Goal: Task Accomplishment & Management: Manage account settings

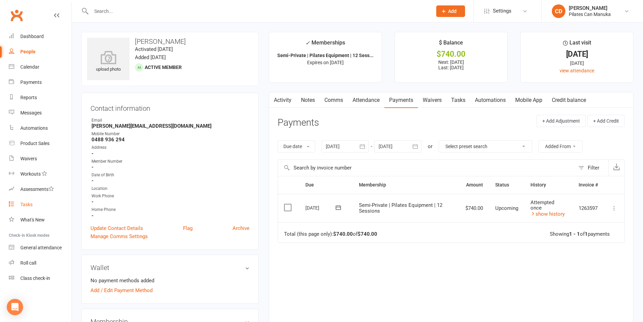
click at [34, 202] on link "Tasks" at bounding box center [40, 204] width 63 height 15
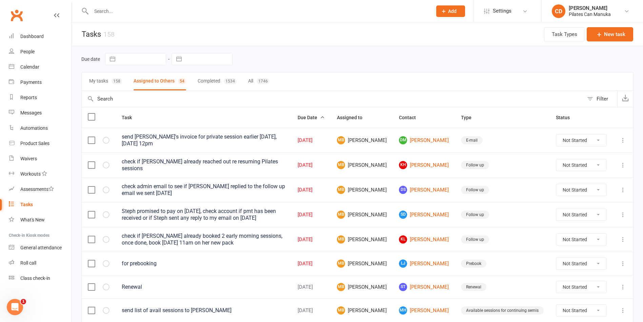
click at [98, 84] on button "My tasks 158" at bounding box center [105, 81] width 33 height 18
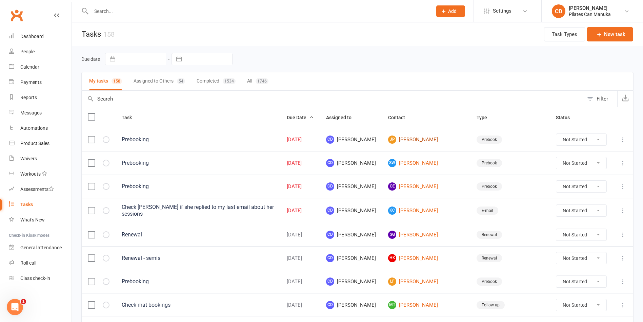
click at [448, 139] on link "JP June Pearson" at bounding box center [426, 139] width 76 height 8
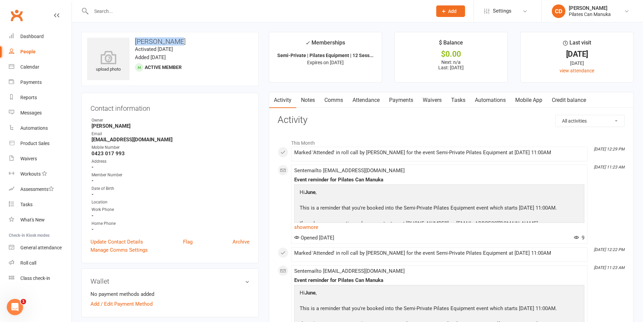
drag, startPoint x: 177, startPoint y: 40, endPoint x: 133, endPoint y: 41, distance: 44.4
click at [133, 41] on h3 "[PERSON_NAME]" at bounding box center [170, 41] width 166 height 7
copy h3 "[PERSON_NAME]"
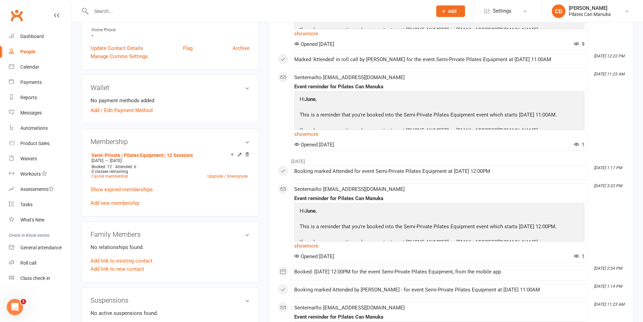
scroll to position [254, 0]
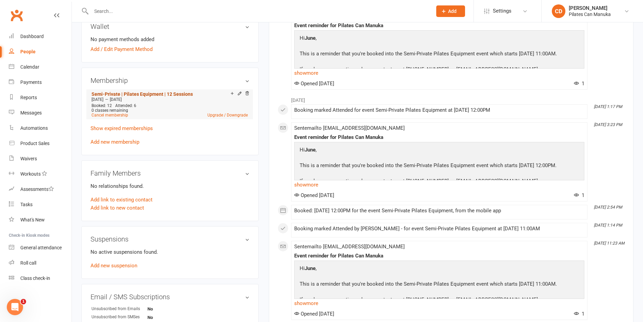
click at [180, 91] on link "Semi-Private | Pilates Equipment | 12 Sessions" at bounding box center [142, 93] width 101 height 5
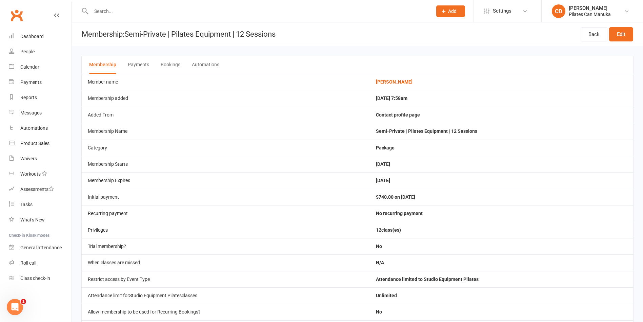
click at [173, 64] on button "Bookings" at bounding box center [171, 65] width 20 height 18
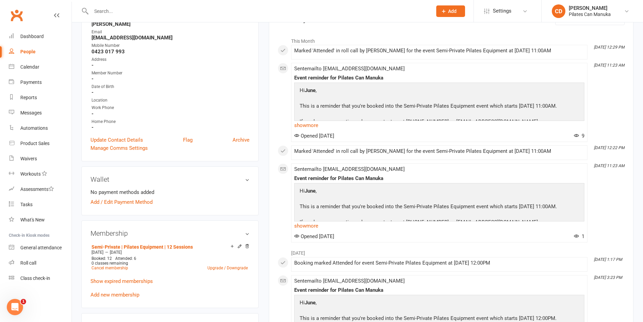
scroll to position [153, 0]
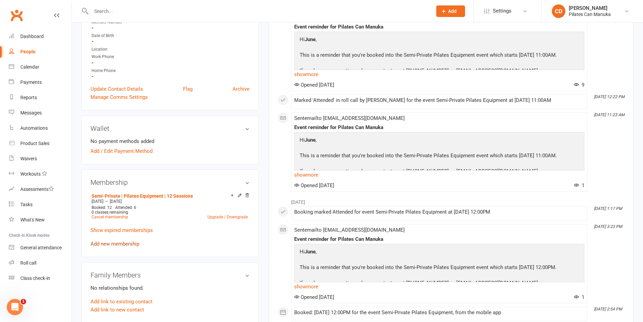
click at [122, 243] on link "Add new membership" at bounding box center [115, 243] width 49 height 6
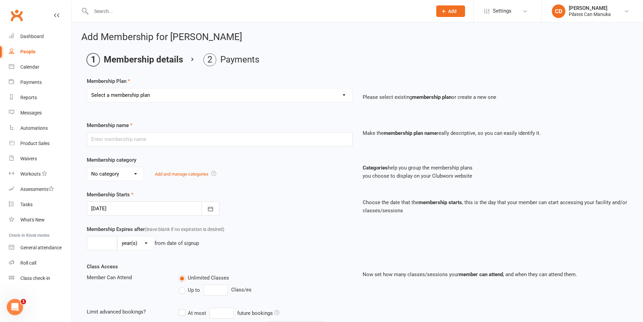
click at [183, 99] on select "Select a membership plan Create new Membership Plan Private Equipment Pilates I…" at bounding box center [219, 95] width 265 height 14
select select "5"
click at [87, 88] on select "Select a membership plan Create new Membership Plan Private Equipment Pilates I…" at bounding box center [219, 95] width 265 height 14
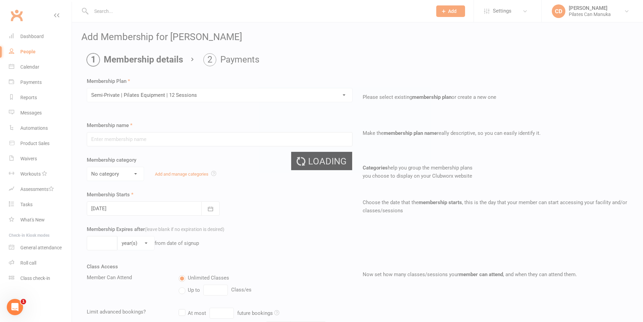
type input "Semi-Private | Pilates Equipment | 12 Sessions"
select select "2"
type input "4"
select select "2"
type input "12"
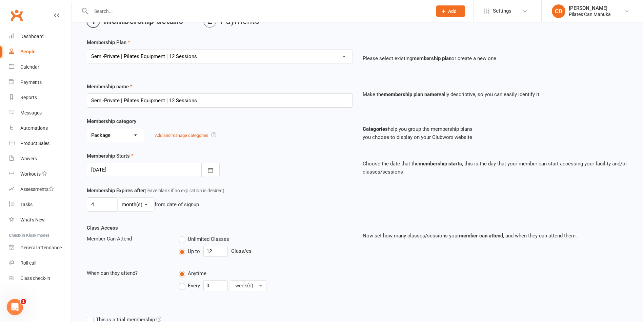
scroll to position [102, 0]
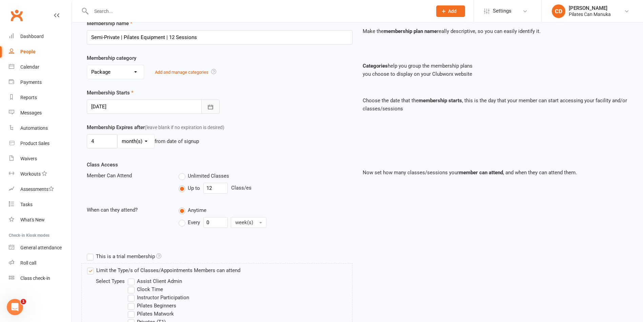
click at [211, 103] on icon "button" at bounding box center [210, 106] width 7 height 7
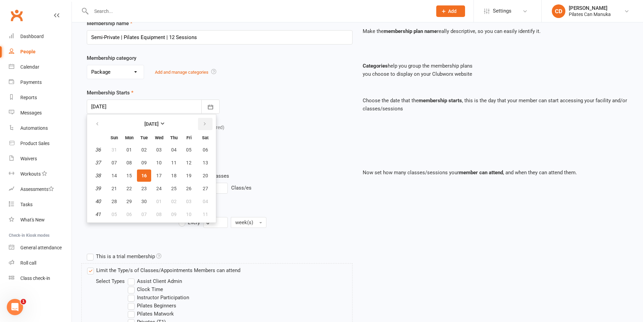
click at [205, 124] on icon "button" at bounding box center [204, 123] width 5 height 5
click at [159, 199] on span "29" at bounding box center [158, 200] width 5 height 5
type input "29 Oct 2025"
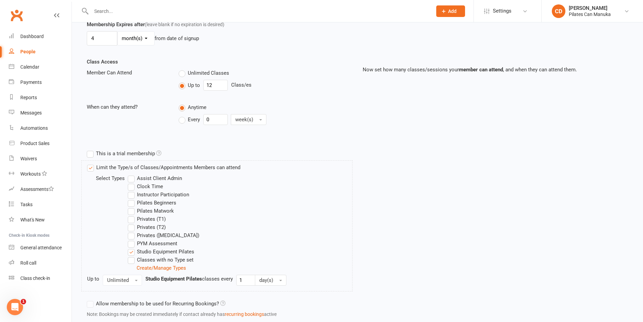
scroll to position [251, 0]
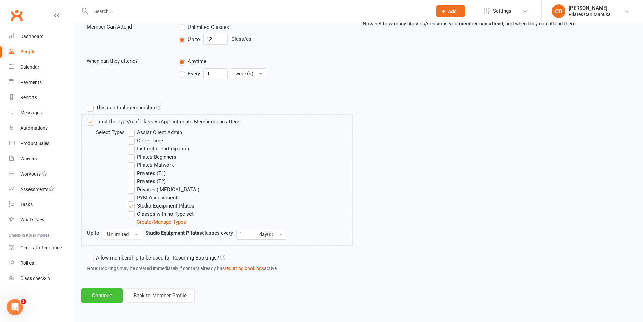
click at [114, 296] on button "Continue" at bounding box center [101, 295] width 41 height 14
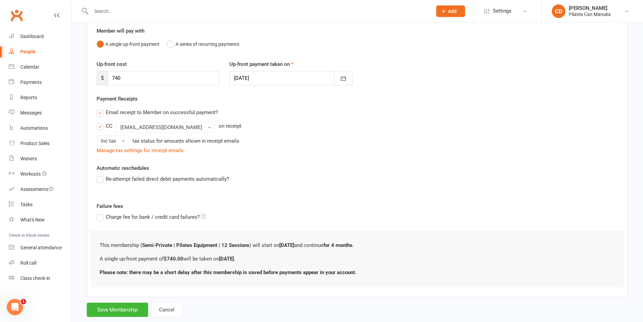
scroll to position [75, 0]
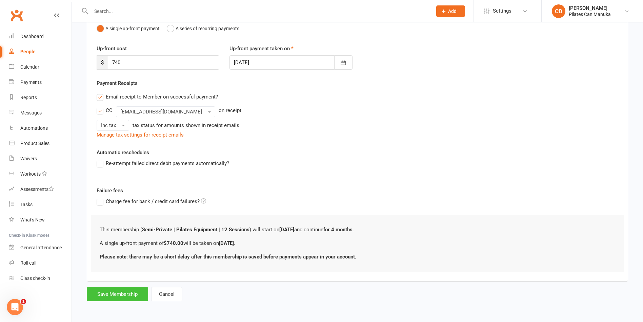
click at [129, 298] on button "Save Membership" at bounding box center [117, 294] width 61 height 14
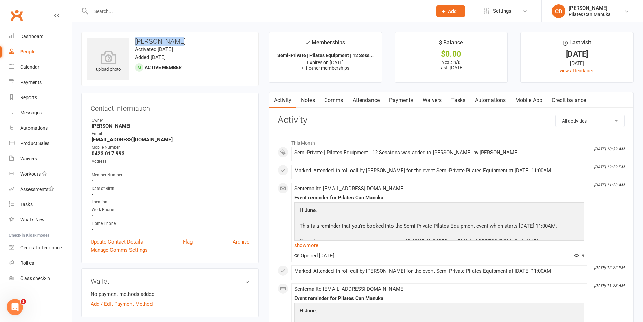
drag, startPoint x: 179, startPoint y: 43, endPoint x: 137, endPoint y: 37, distance: 42.7
click at [137, 38] on h3 "June Pearson" at bounding box center [170, 41] width 166 height 7
copy h3 "June Pearson"
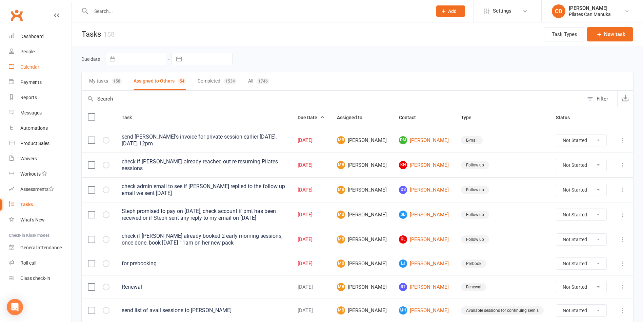
click at [36, 68] on div "Calendar" at bounding box center [29, 66] width 19 height 5
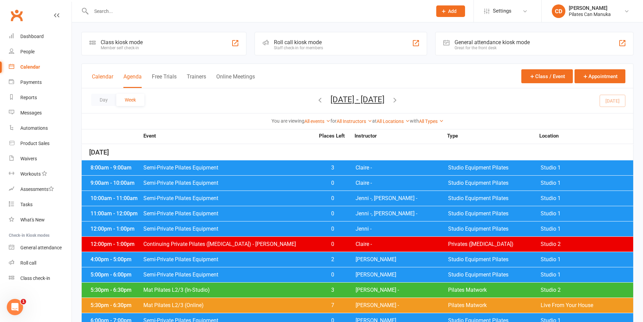
click at [100, 81] on button "Calendar" at bounding box center [102, 80] width 21 height 15
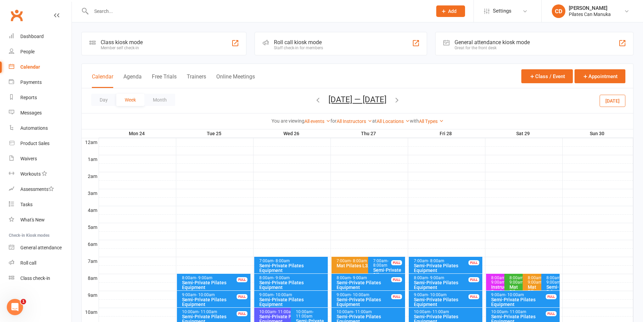
click at [358, 102] on button "Nov 24 — 30 2025" at bounding box center [358, 99] width 58 height 9
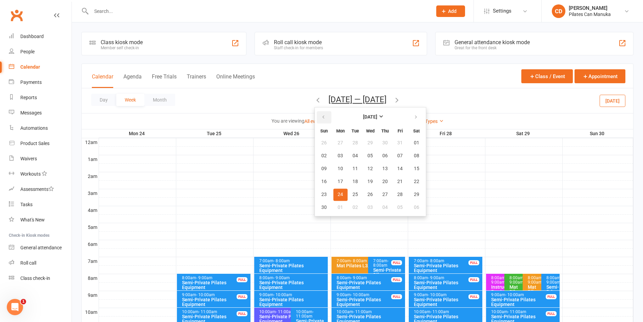
click at [321, 116] on icon "button" at bounding box center [323, 116] width 5 height 5
click at [368, 194] on span "29" at bounding box center [370, 194] width 5 height 5
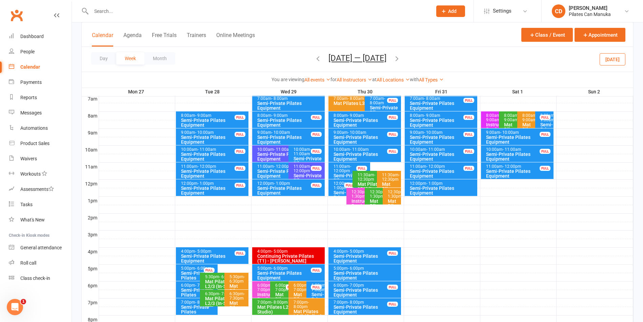
scroll to position [204, 0]
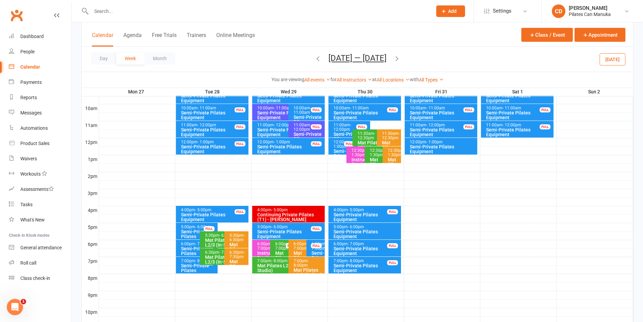
click at [314, 61] on icon "button" at bounding box center [317, 58] width 7 height 7
click at [277, 123] on span "- 12:00pm" at bounding box center [283, 124] width 19 height 5
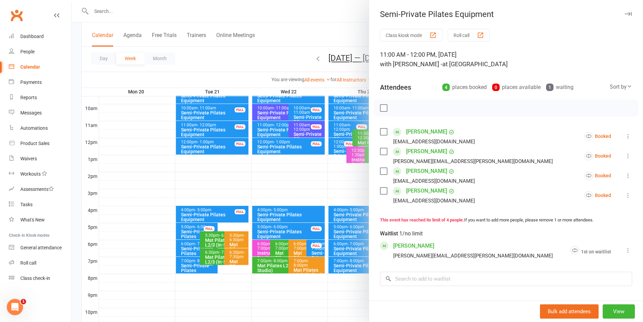
click at [305, 136] on div at bounding box center [358, 161] width 572 height 322
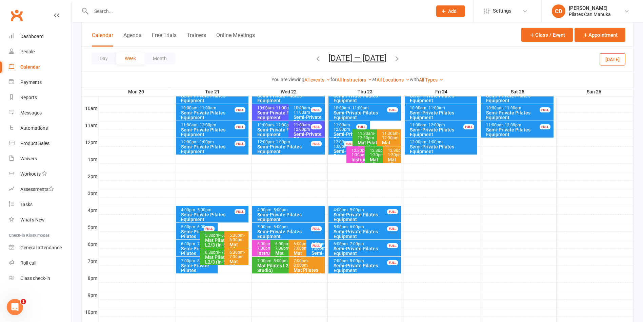
click at [305, 130] on span "- 12:00pm" at bounding box center [303, 126] width 18 height 9
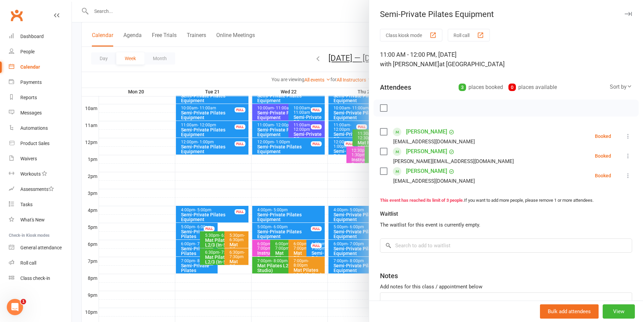
click at [318, 36] on div at bounding box center [358, 161] width 572 height 322
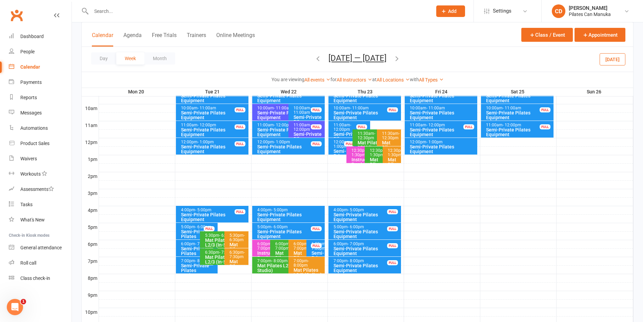
click at [398, 57] on icon "button" at bounding box center [396, 58] width 7 height 7
click at [305, 127] on span "- 12:00pm" at bounding box center [303, 126] width 18 height 9
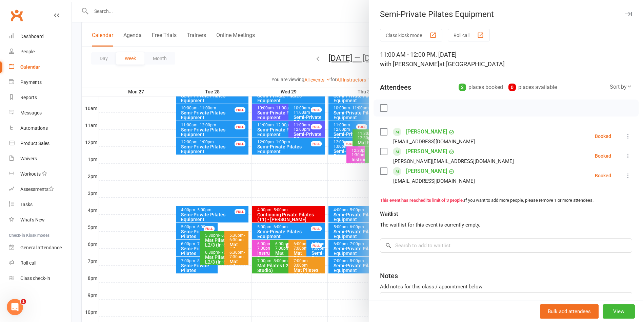
click at [321, 39] on div at bounding box center [358, 161] width 572 height 322
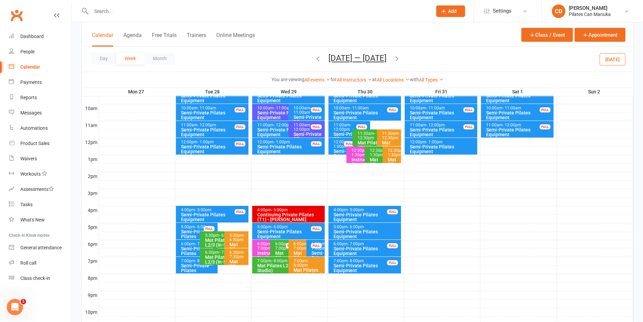
click at [401, 58] on icon "button" at bounding box center [396, 58] width 7 height 7
click at [298, 129] on span "- 12:00pm" at bounding box center [303, 126] width 18 height 9
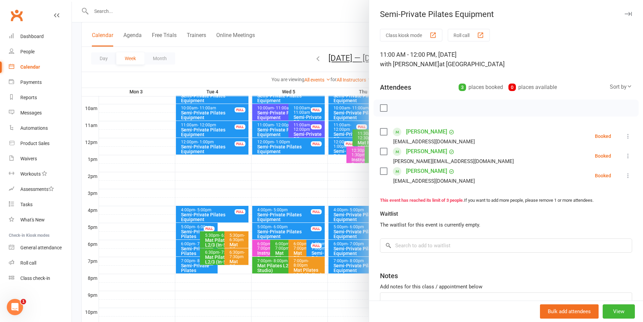
click at [266, 129] on div at bounding box center [358, 161] width 572 height 322
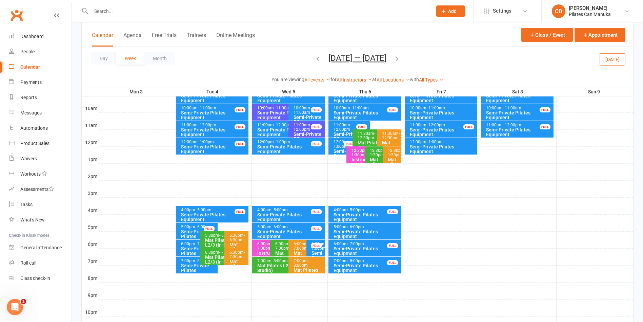
click at [266, 129] on div "Semi-Private Pilates Equipment" at bounding box center [287, 131] width 60 height 9
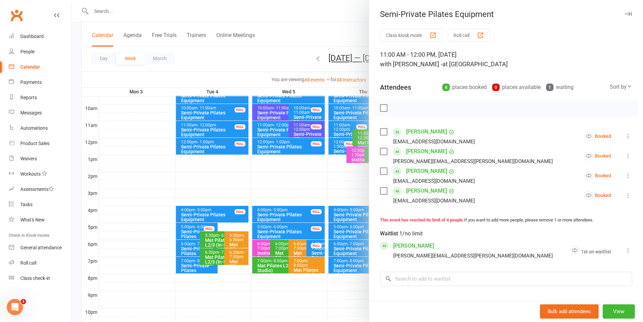
click at [316, 31] on div at bounding box center [358, 161] width 572 height 322
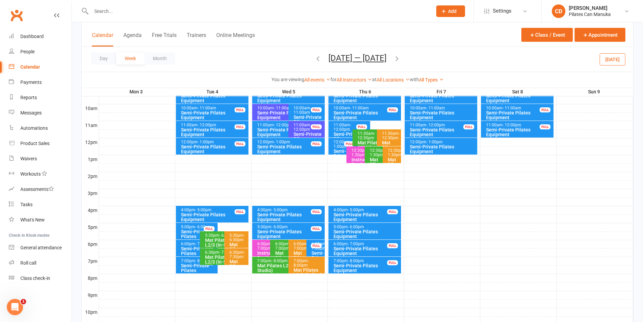
click at [395, 59] on icon "button" at bounding box center [396, 58] width 7 height 7
click at [300, 130] on span "- 12:00pm" at bounding box center [303, 126] width 18 height 9
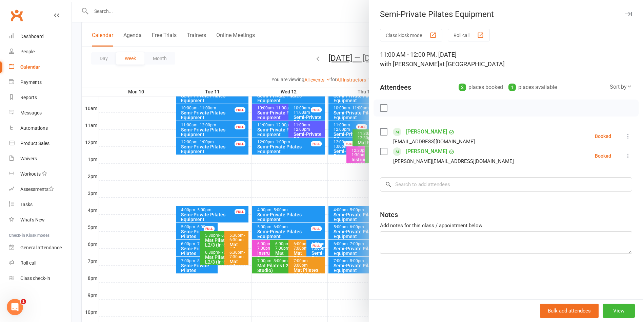
click at [305, 40] on div at bounding box center [358, 161] width 572 height 322
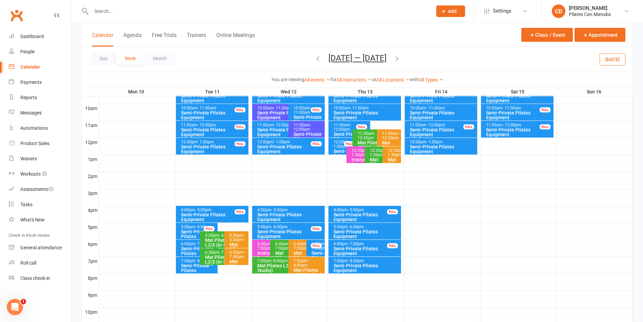
click at [400, 58] on icon "button" at bounding box center [396, 58] width 7 height 7
click at [400, 58] on div "Day Week Month Dec 1 — 7 2025 October 2025 Sun Mon Tue Wed Thu Fri Sat 28 29 30…" at bounding box center [358, 59] width 552 height 25
click at [396, 57] on icon "button" at bounding box center [396, 58] width 7 height 7
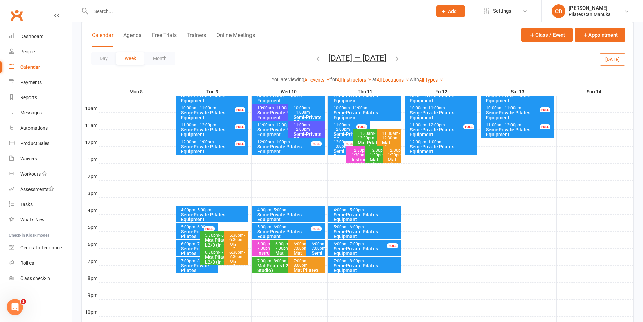
click at [396, 57] on icon "button" at bounding box center [396, 58] width 7 height 7
click at [398, 57] on icon "button" at bounding box center [396, 58] width 7 height 7
click at [398, 58] on icon "button" at bounding box center [396, 58] width 7 height 7
click at [387, 58] on button "Dec 29 2025 — Jan 4 2026" at bounding box center [358, 57] width 58 height 9
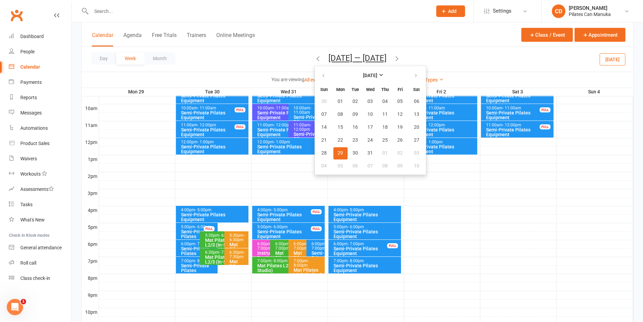
click at [401, 58] on icon "button" at bounding box center [396, 58] width 7 height 7
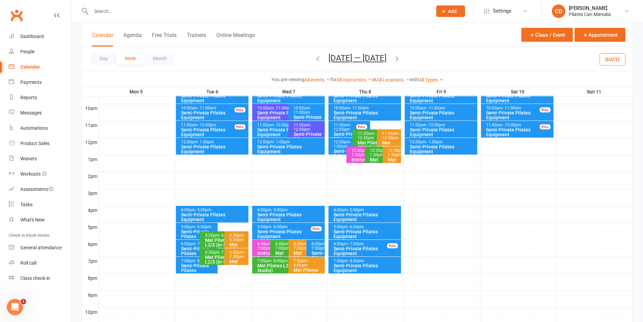
click at [415, 58] on div "Day Week Month Jan 5 — 11 2026 December 2025 Sun Mon Tue Wed Thu Fri Sat 30 01 …" at bounding box center [358, 59] width 552 height 25
click at [399, 58] on icon "button" at bounding box center [396, 58] width 7 height 7
click at [401, 59] on icon "button" at bounding box center [396, 58] width 7 height 7
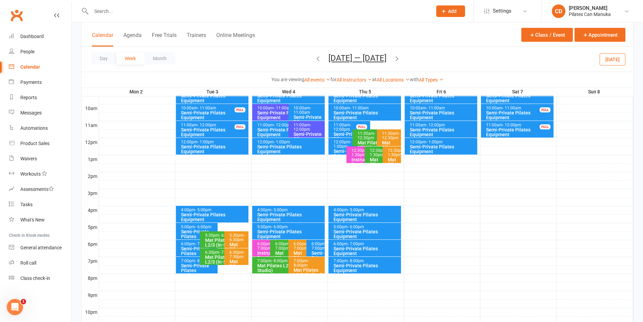
click at [325, 58] on span "Feb 2 — 8 2026 December 2025 Sun Mon Tue Wed Thu Fri Sat 30 01 02 03 04 05 06 0…" at bounding box center [358, 59] width 72 height 12
click at [320, 58] on icon "button" at bounding box center [317, 58] width 7 height 7
click at [314, 61] on icon "button" at bounding box center [317, 58] width 7 height 7
click at [356, 59] on button "Jan 19 — 25 2026" at bounding box center [358, 57] width 58 height 9
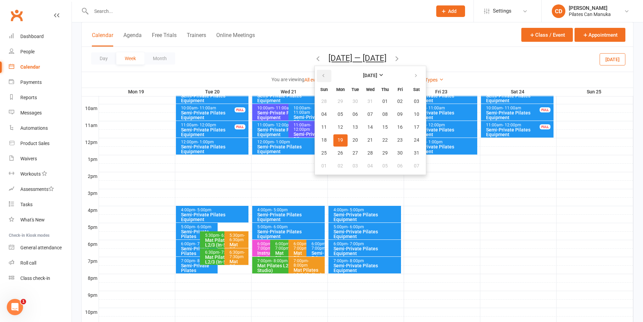
click at [323, 74] on icon "button" at bounding box center [323, 75] width 5 height 5
click at [369, 116] on span "05" at bounding box center [370, 114] width 5 height 5
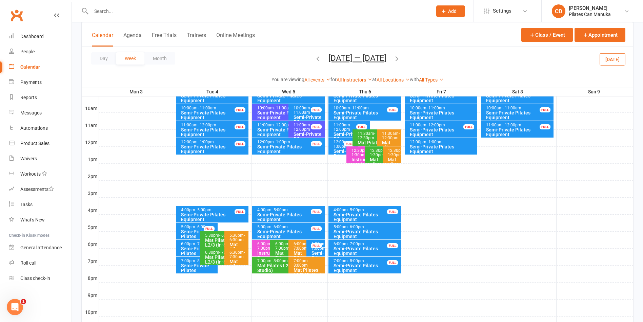
click at [301, 130] on span "- 12:00pm" at bounding box center [303, 126] width 18 height 9
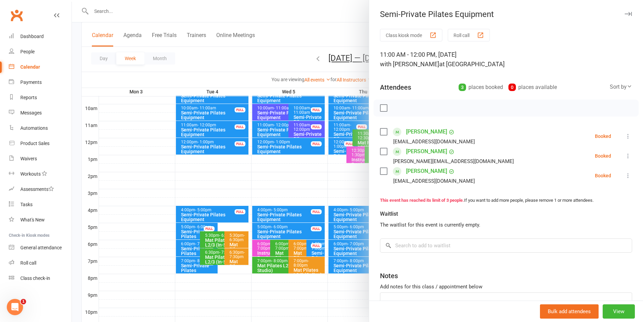
click at [300, 38] on div at bounding box center [358, 161] width 572 height 322
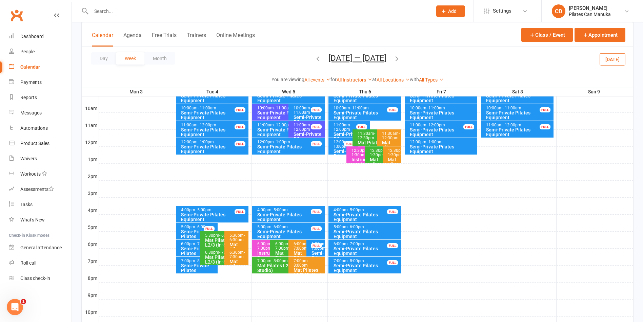
click at [398, 59] on icon "button" at bounding box center [396, 58] width 7 height 7
click at [300, 130] on span "- 12:00pm" at bounding box center [303, 126] width 18 height 9
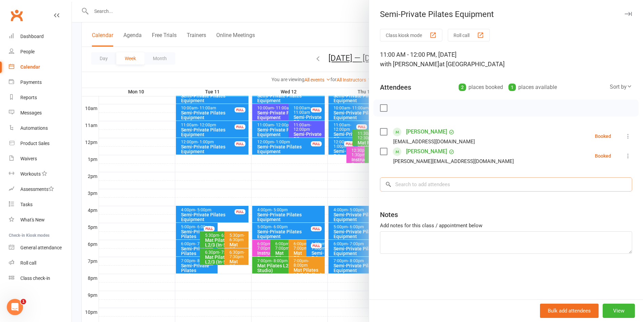
click at [428, 184] on input "search" at bounding box center [506, 184] width 252 height 14
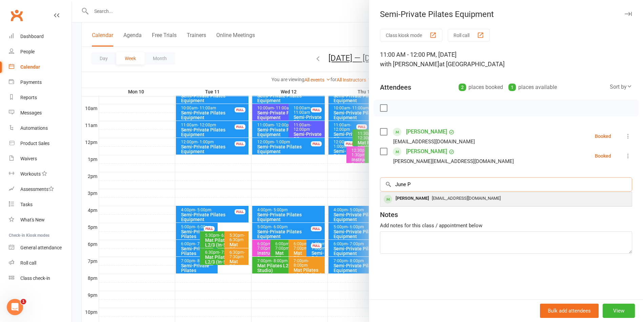
type input "June P"
click at [432, 197] on span "junepearson410@gmail.com" at bounding box center [466, 197] width 69 height 5
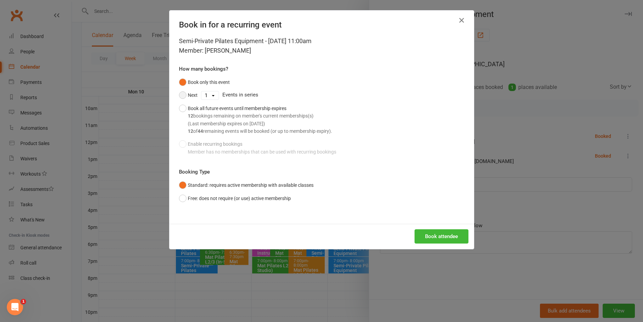
click at [180, 94] on button "Next" at bounding box center [188, 95] width 19 height 13
click at [210, 96] on select "1 2 3 4 5 6 7 8 9 10 11 12 13 14 15 16 17 18 19 20 21 22 23 24 25 26 27 28 29 3…" at bounding box center [209, 95] width 17 height 8
click at [197, 217] on div "Semi-Private Pilates Equipment - Nov 12, 2025 11:00am Member: June Pearson How …" at bounding box center [322, 129] width 305 height 187
click at [212, 94] on select "1 2 3 4 5 6 7 8 9 10 11 12 13 14 15 16 17 18 19 20 21 22 23 24 25 26 27 28 29 3…" at bounding box center [209, 95] width 17 height 8
select select "9"
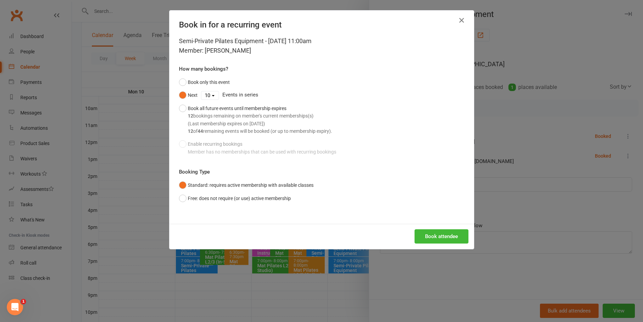
click at [201, 91] on select "1 2 3 4 5 6 7 8 9 10 11 12 13 14 15 16 17 18 19 20 21 22 23 24 25 26 27 28 29 3…" at bounding box center [209, 95] width 17 height 8
click at [425, 232] on button "Book attendee" at bounding box center [442, 236] width 54 height 14
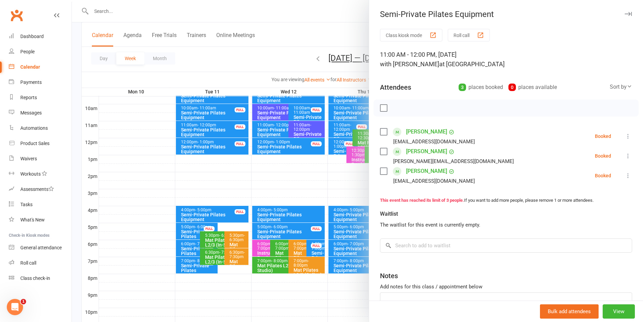
click at [291, 34] on div at bounding box center [358, 161] width 572 height 322
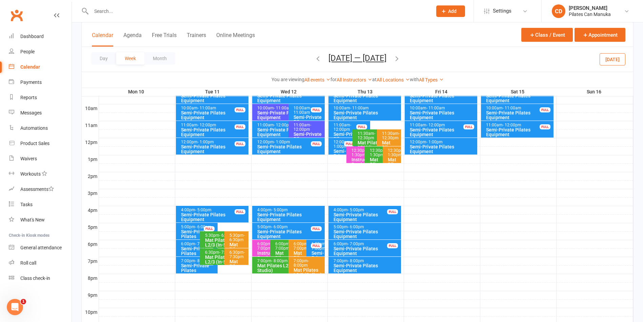
click at [364, 55] on button "Nov 10 — 16 2025" at bounding box center [358, 57] width 58 height 9
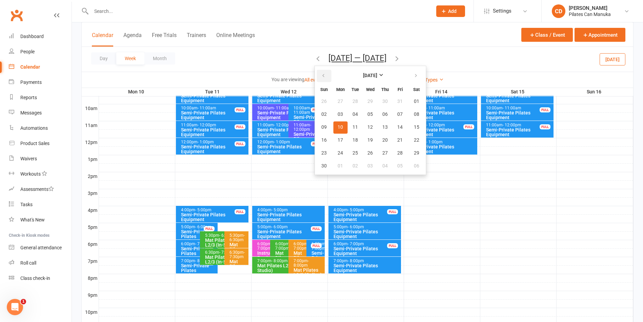
click at [321, 75] on icon "button" at bounding box center [323, 75] width 5 height 5
click at [414, 139] on span "25" at bounding box center [416, 139] width 5 height 5
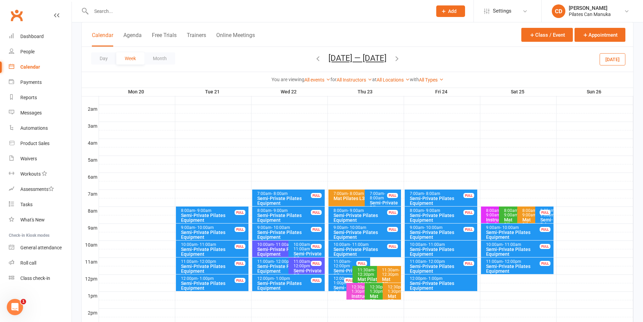
scroll to position [51, 0]
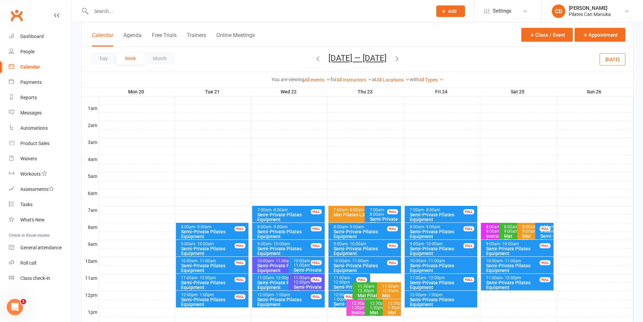
click at [544, 230] on div "FULL" at bounding box center [545, 228] width 11 height 5
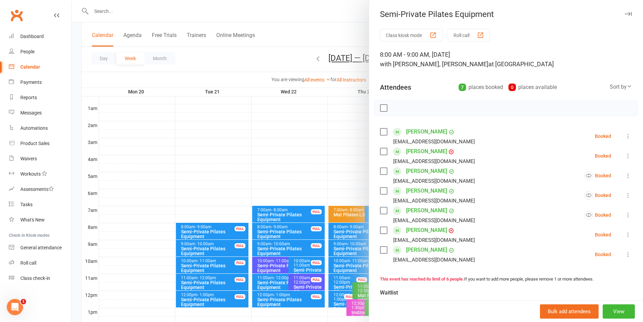
click at [341, 30] on div at bounding box center [358, 161] width 572 height 322
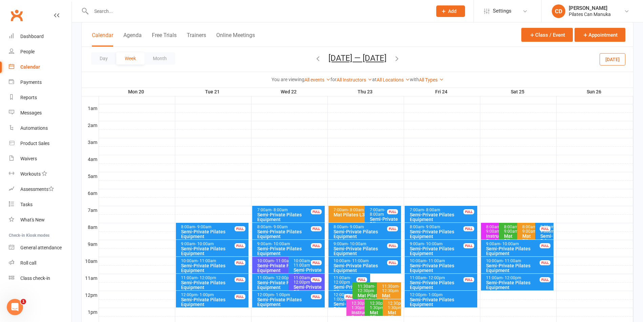
click at [399, 62] on icon "button" at bounding box center [396, 58] width 7 height 7
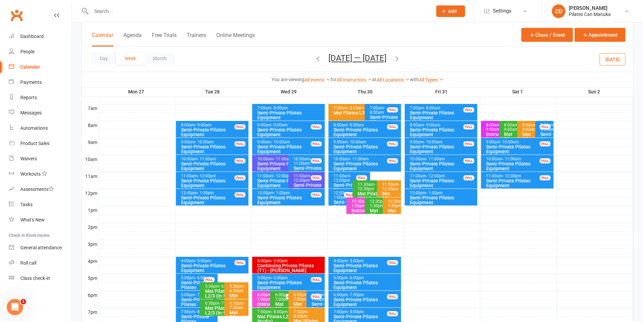
click at [543, 125] on div "FULL" at bounding box center [545, 126] width 11 height 5
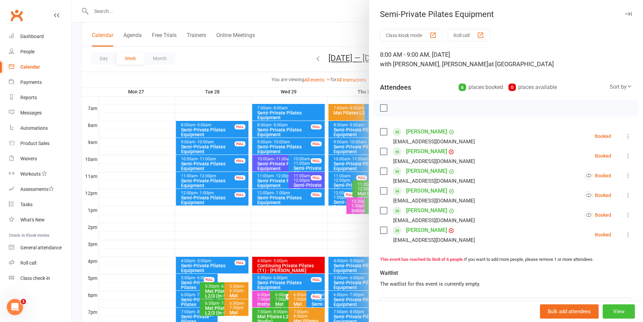
click at [610, 313] on button "View" at bounding box center [619, 311] width 32 height 14
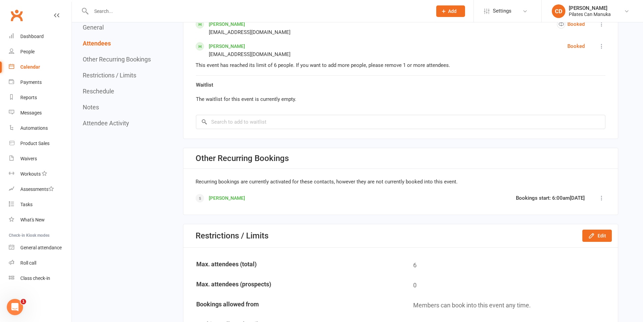
scroll to position [560, 0]
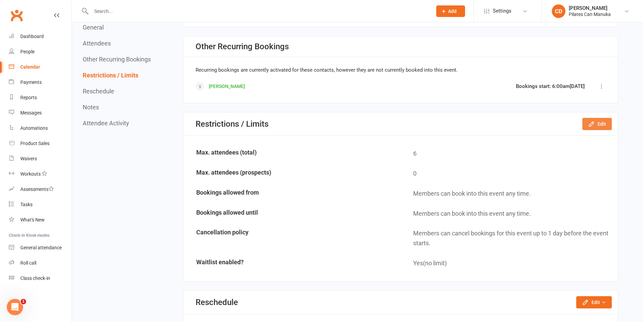
click at [591, 124] on icon "button" at bounding box center [591, 123] width 7 height 7
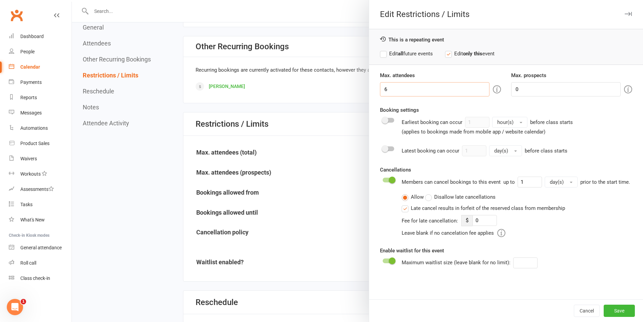
click at [395, 88] on input "6" at bounding box center [435, 89] width 110 height 14
type input "7"
click at [389, 56] on label "Edit all future events" at bounding box center [406, 54] width 53 height 8
click at [614, 313] on button "Save" at bounding box center [619, 310] width 31 height 12
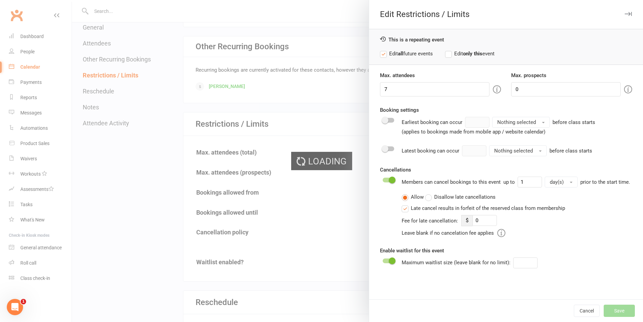
type input "0"
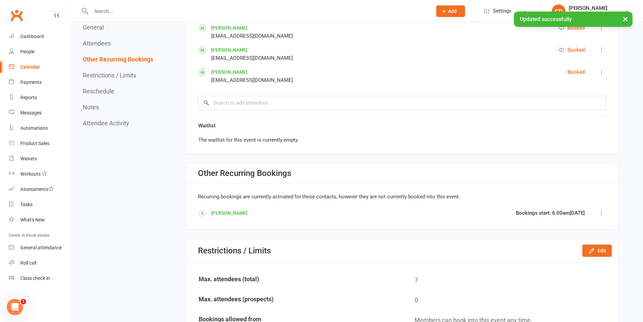
scroll to position [407, 0]
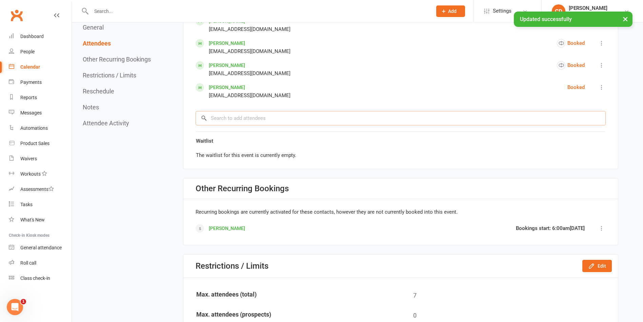
click at [253, 118] on input "search" at bounding box center [401, 118] width 410 height 14
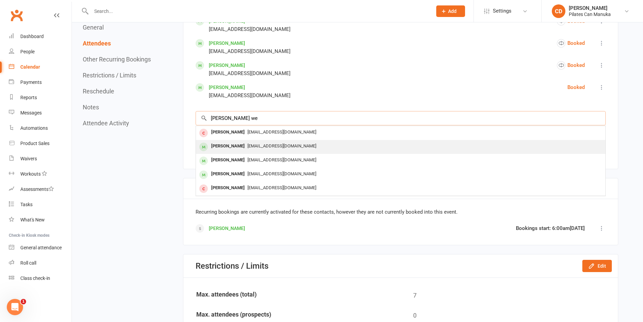
type input "Stephanie we"
click at [258, 141] on div "steph_in_iran@hotmail.com" at bounding box center [401, 146] width 404 height 10
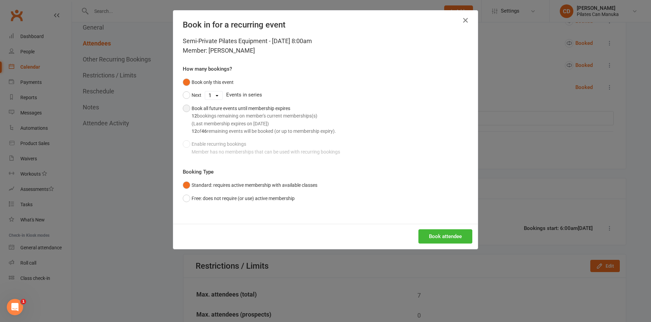
click at [183, 109] on button "Book all future events until membership expires 12 bookings remaining on member…" at bounding box center [259, 120] width 153 height 36
click at [422, 229] on button "Book attendee" at bounding box center [446, 236] width 54 height 14
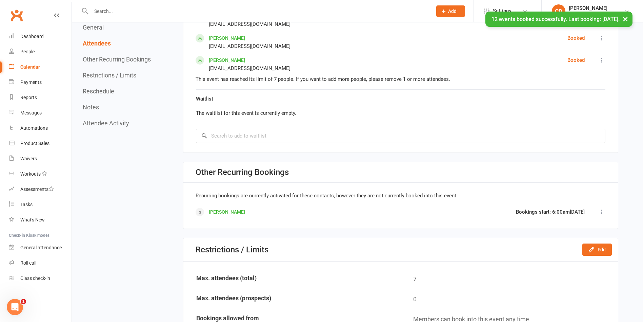
scroll to position [509, 0]
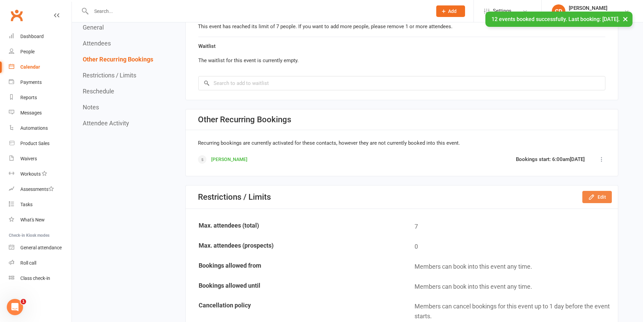
click at [595, 191] on button "Edit" at bounding box center [598, 197] width 30 height 12
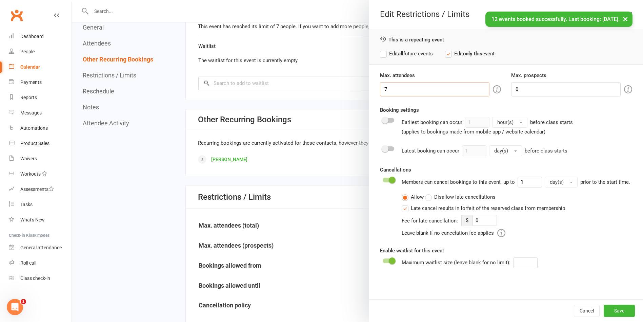
click at [410, 89] on input "7" at bounding box center [435, 89] width 110 height 14
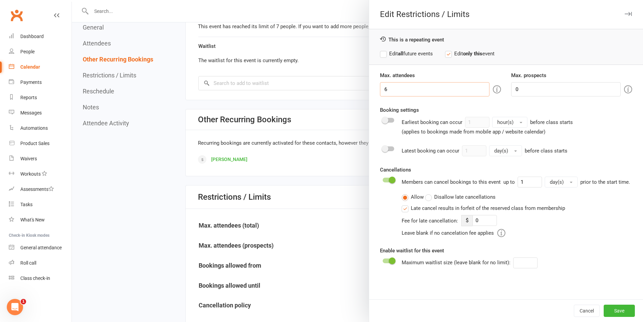
type input "6"
click at [404, 54] on label "Edit all future events" at bounding box center [406, 54] width 53 height 8
click at [617, 309] on button "Save" at bounding box center [619, 310] width 31 height 12
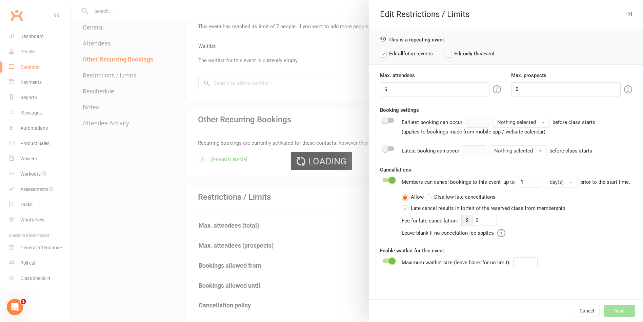
type input "0"
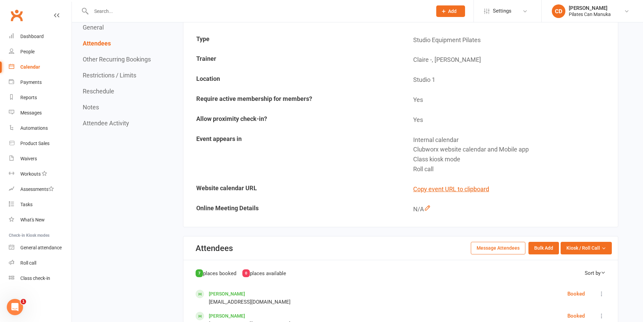
scroll to position [0, 0]
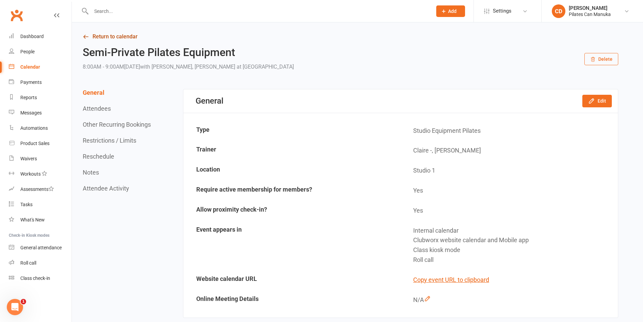
click at [85, 36] on icon at bounding box center [86, 37] width 6 height 6
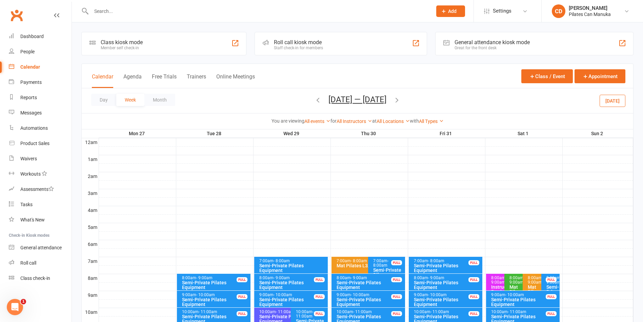
click at [354, 101] on button "Oct 27 — Nov 2 2025" at bounding box center [358, 99] width 58 height 9
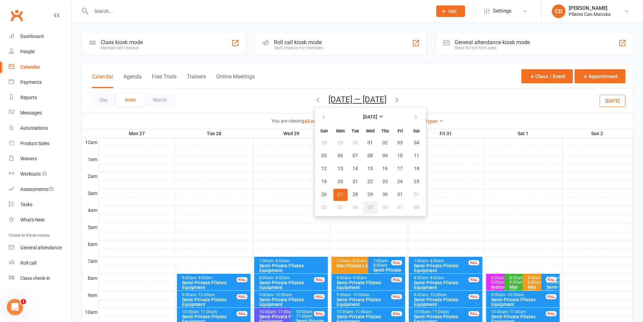
click at [368, 206] on span "05" at bounding box center [370, 207] width 5 height 5
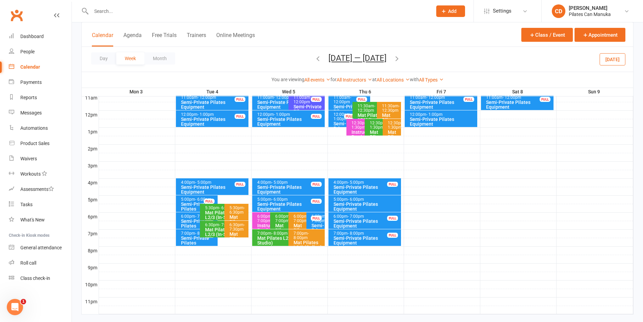
scroll to position [243, 0]
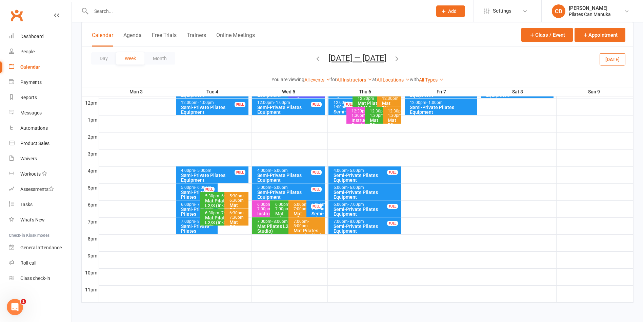
click at [266, 224] on div "Mat Pilates L2/3 (In-Studio)" at bounding box center [287, 228] width 60 height 9
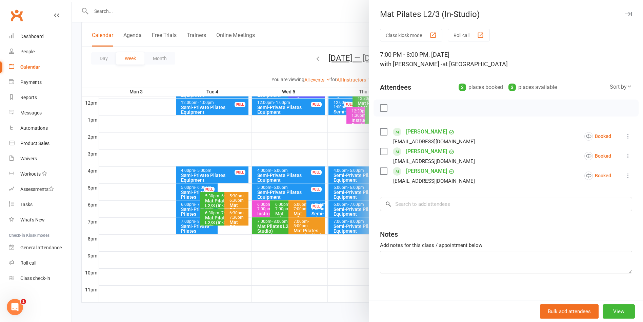
click at [303, 27] on div at bounding box center [358, 161] width 572 height 322
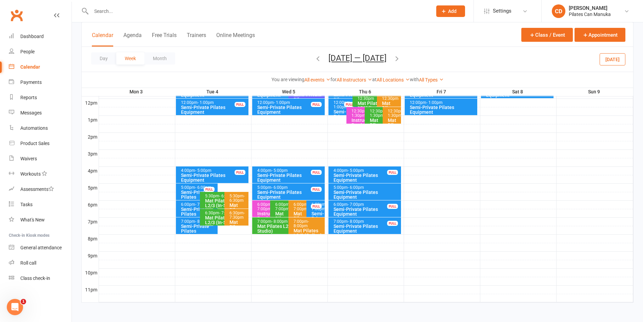
click at [320, 58] on icon "button" at bounding box center [317, 58] width 7 height 7
click at [271, 234] on div at bounding box center [366, 238] width 535 height 8
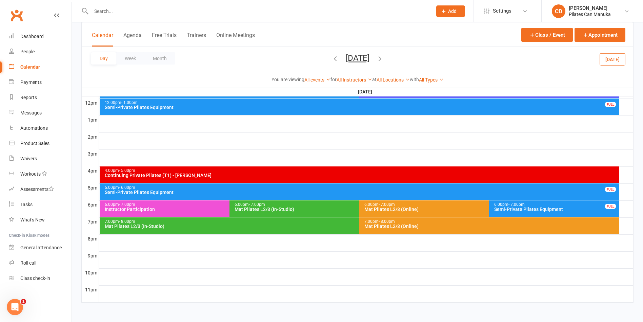
click at [109, 34] on button "Calendar" at bounding box center [102, 39] width 21 height 15
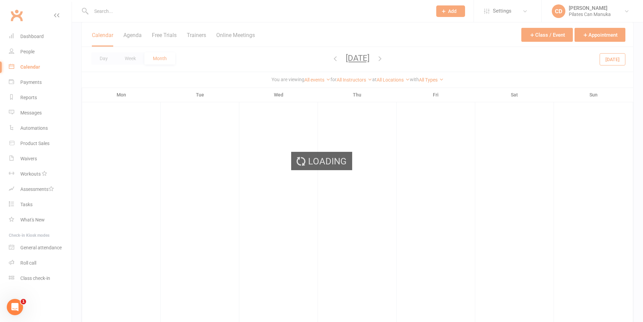
click at [104, 56] on div "Loading" at bounding box center [321, 161] width 643 height 322
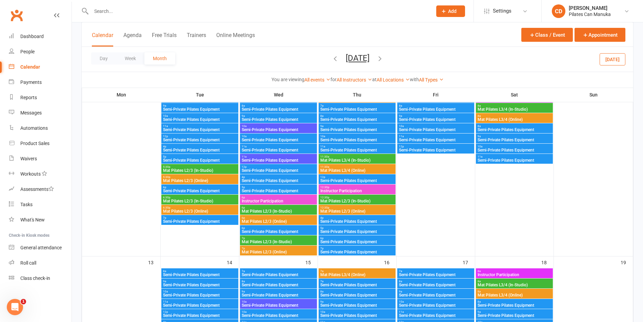
click at [104, 56] on button "Day" at bounding box center [103, 58] width 25 height 12
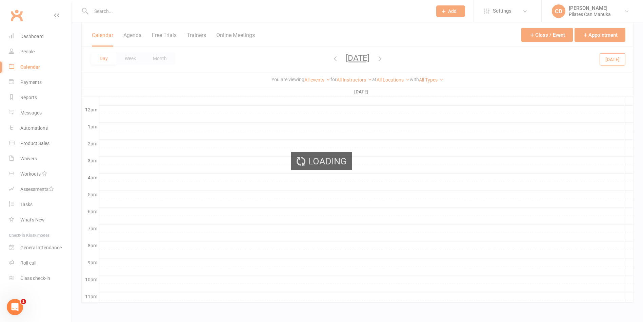
scroll to position [0, 0]
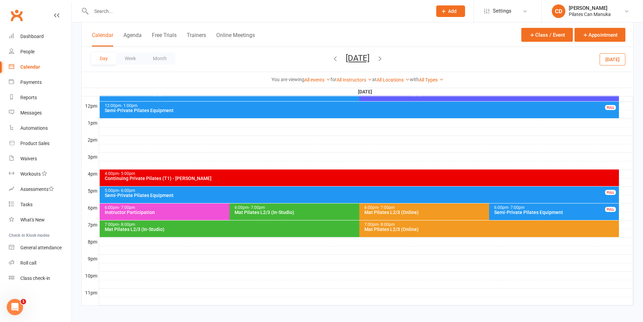
click at [357, 58] on button "Wednesday, Oct 29, 2025" at bounding box center [358, 57] width 24 height 9
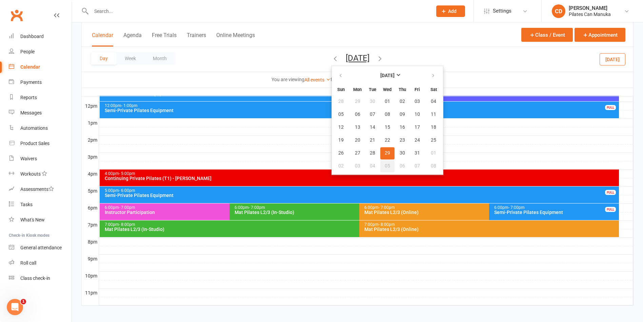
click at [381, 169] on button "05" at bounding box center [388, 166] width 14 height 12
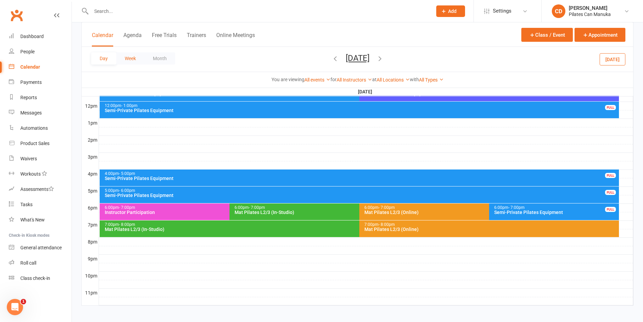
click at [133, 59] on button "Week" at bounding box center [130, 58] width 28 height 12
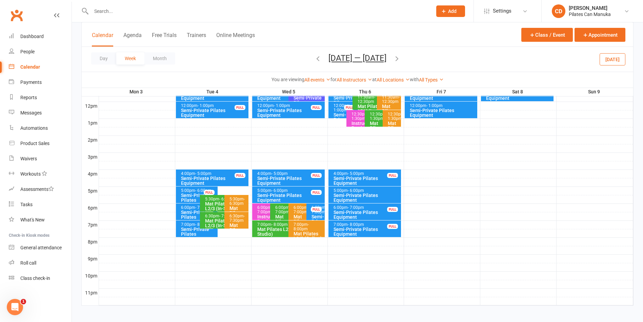
click at [319, 59] on icon "button" at bounding box center [317, 58] width 7 height 7
click at [262, 227] on div "Mat Pilates L2/3 (In-Studio)" at bounding box center [287, 231] width 60 height 9
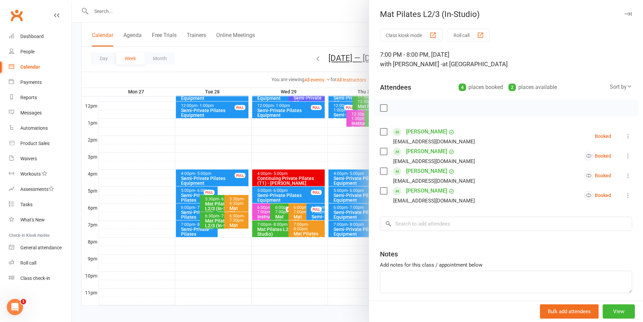
click at [339, 23] on div at bounding box center [358, 161] width 572 height 322
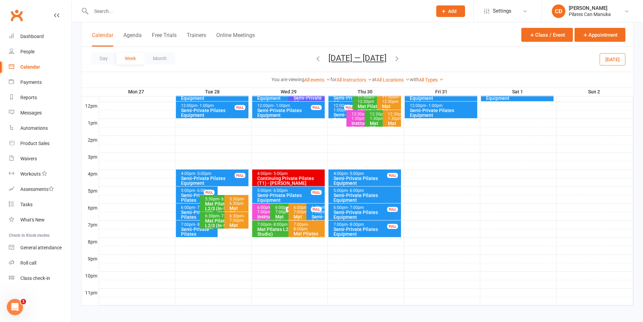
click at [401, 58] on icon "button" at bounding box center [396, 58] width 7 height 7
click at [273, 231] on div "Mat Pilates L2/3 (In-Studio)" at bounding box center [287, 231] width 60 height 9
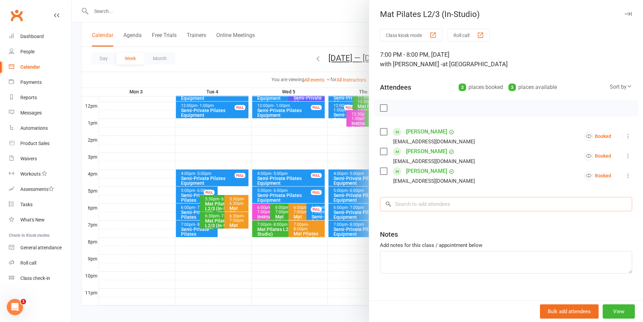
click at [431, 204] on input "search" at bounding box center [506, 204] width 252 height 14
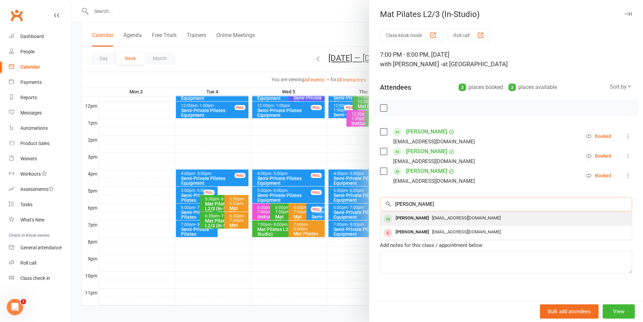
type input "Oriana edwards"
click at [435, 218] on span "gando11@tpg.com.au" at bounding box center [466, 217] width 69 height 5
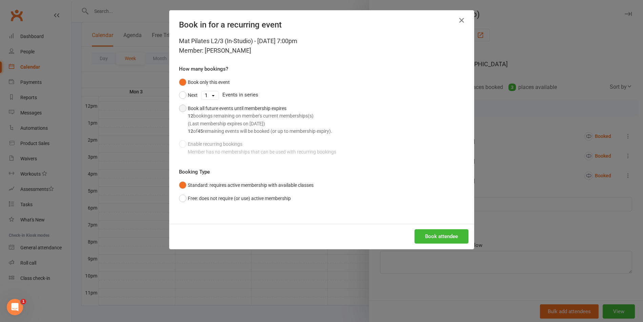
click at [179, 107] on button "Book all future events until membership expires 12 bookings remaining on member…" at bounding box center [255, 120] width 153 height 36
click at [452, 235] on button "Book attendee" at bounding box center [442, 236] width 54 height 14
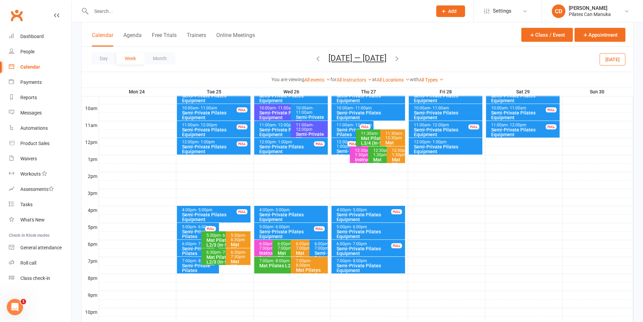
click at [172, 12] on input "text" at bounding box center [258, 10] width 339 height 9
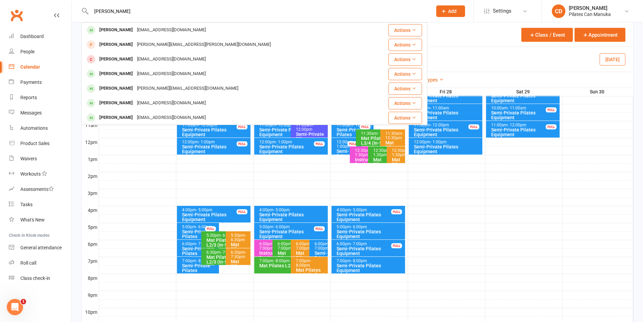
type input "robyn wal"
click at [169, 22] on div "robyn wal Robyn Walker robynwalk1@bigpond.com Actions Robyn Petch robyn.petch@o…" at bounding box center [254, 11] width 346 height 22
click at [169, 28] on div "[EMAIL_ADDRESS][DOMAIN_NAME]" at bounding box center [171, 30] width 73 height 10
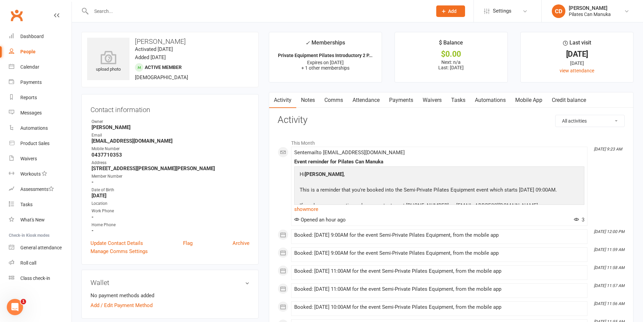
click at [369, 100] on link "Attendance" at bounding box center [366, 100] width 37 height 16
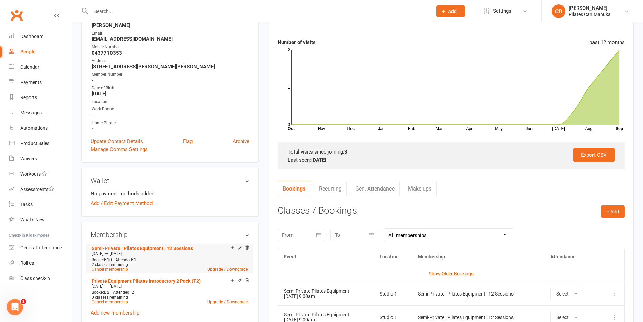
scroll to position [153, 0]
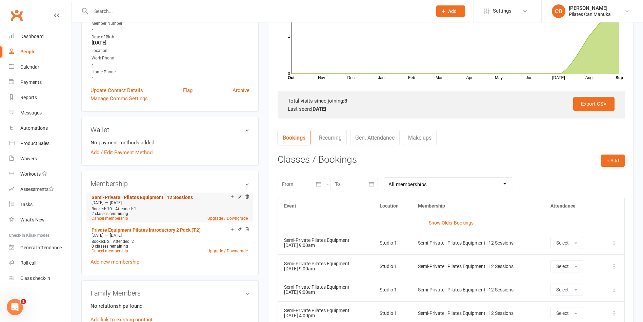
click at [173, 197] on link "Semi-Private | Pilates Equipment | 12 Sessions" at bounding box center [142, 196] width 101 height 5
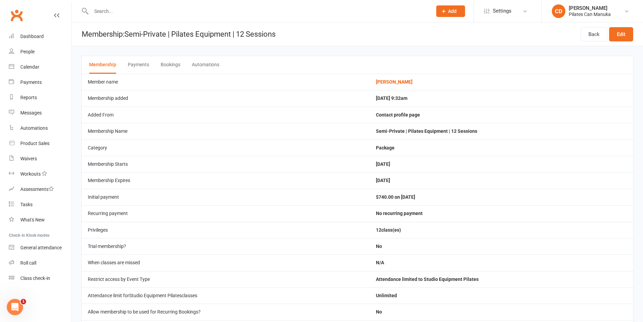
click at [174, 61] on button "Bookings" at bounding box center [171, 65] width 20 height 18
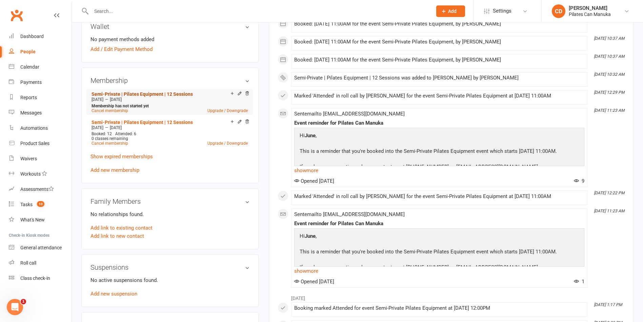
click at [168, 95] on link "Semi-Private | Pilates Equipment | 12 Sessions" at bounding box center [142, 93] width 101 height 5
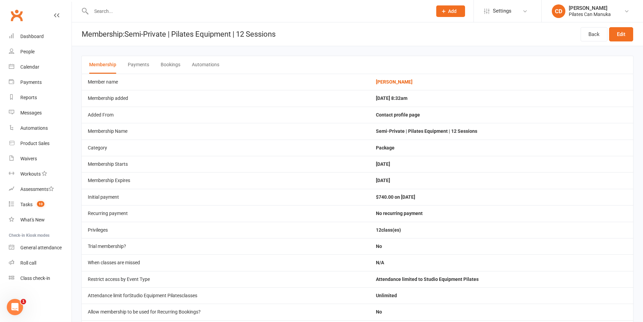
click at [172, 65] on button "Bookings" at bounding box center [171, 65] width 20 height 18
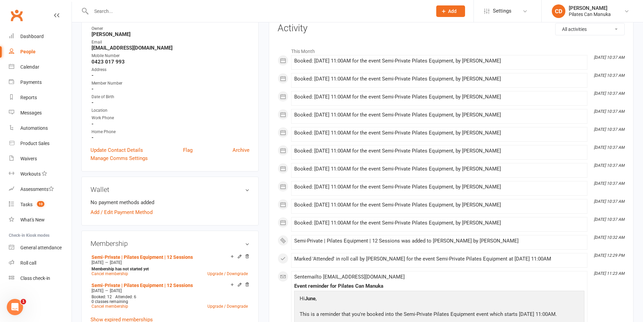
scroll to position [153, 0]
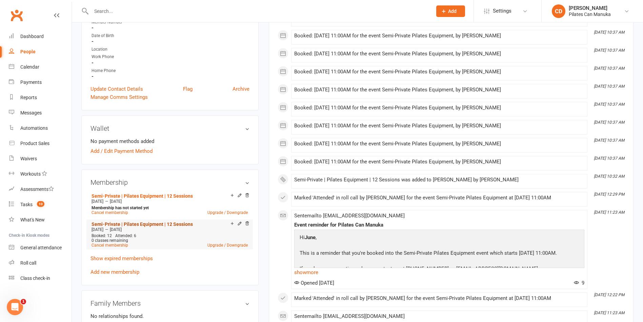
click at [173, 225] on link "Semi-Private | Pilates Equipment | 12 Sessions" at bounding box center [142, 223] width 101 height 5
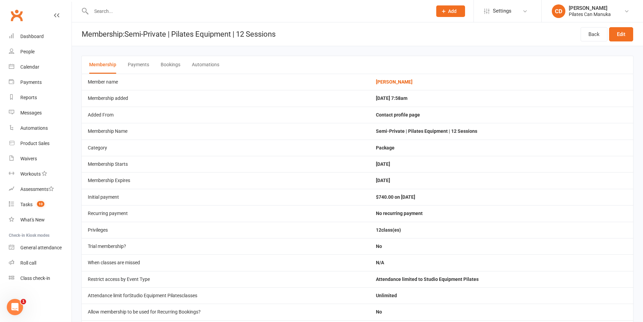
click at [176, 65] on button "Bookings" at bounding box center [171, 65] width 20 height 18
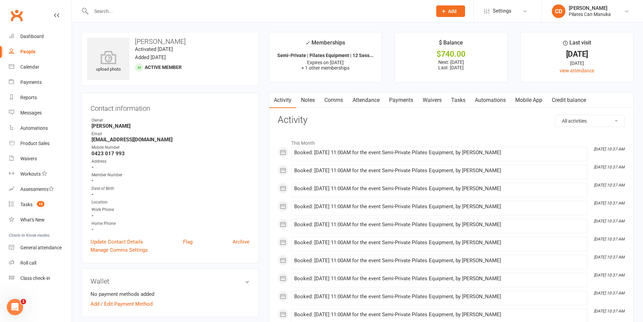
click at [459, 98] on link "Tasks" at bounding box center [459, 100] width 24 height 16
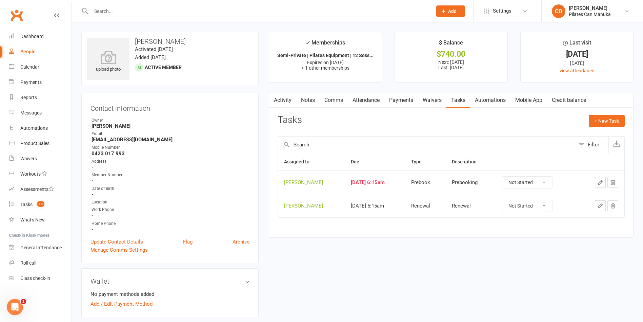
click at [600, 182] on icon "button" at bounding box center [601, 182] width 4 height 4
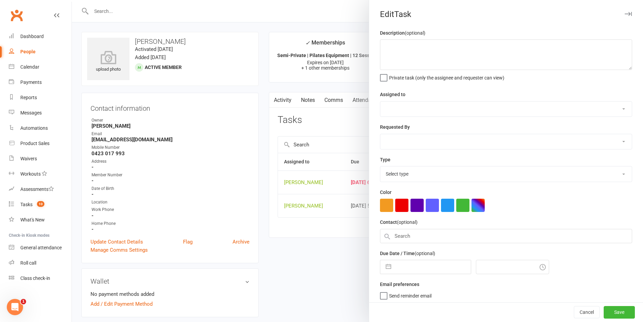
type textarea "Prebooking"
select select "49925"
type input "16 Sep 2025"
type input "8:15am"
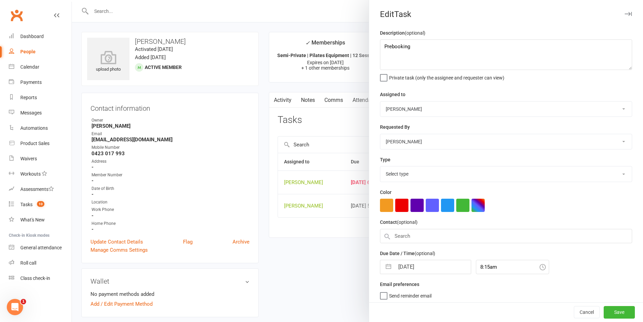
select select "30853"
click at [420, 270] on input "16 Sep 2025" at bounding box center [433, 265] width 76 height 14
select select "7"
select select "2025"
select select "8"
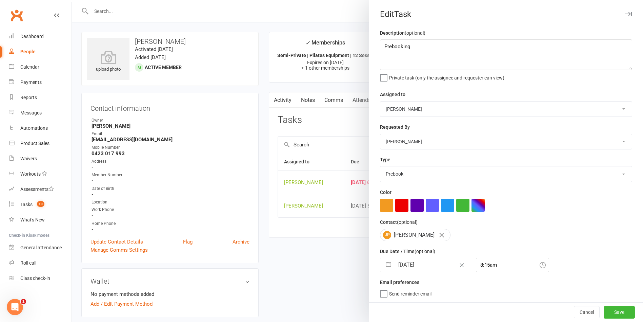
select select "2025"
select select "9"
select select "2025"
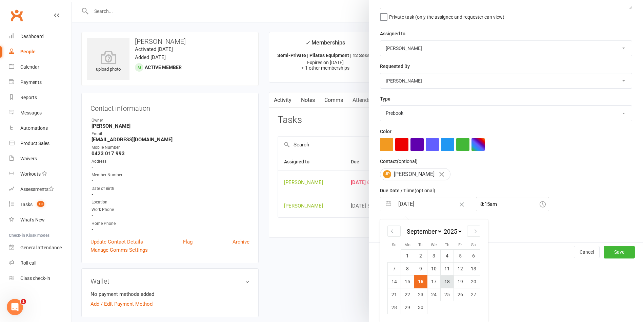
click at [447, 283] on td "18" at bounding box center [447, 281] width 13 height 13
type input "18 Sep 2025"
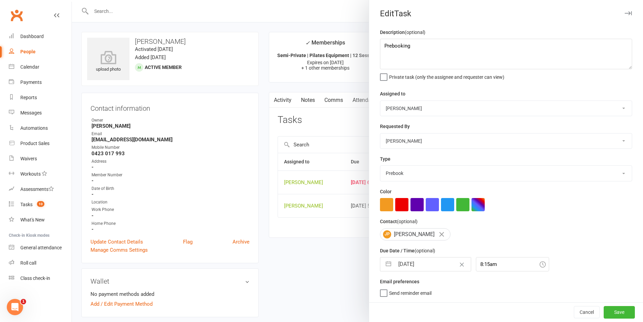
scroll to position [3, 0]
click at [605, 310] on button "Save" at bounding box center [619, 312] width 31 height 12
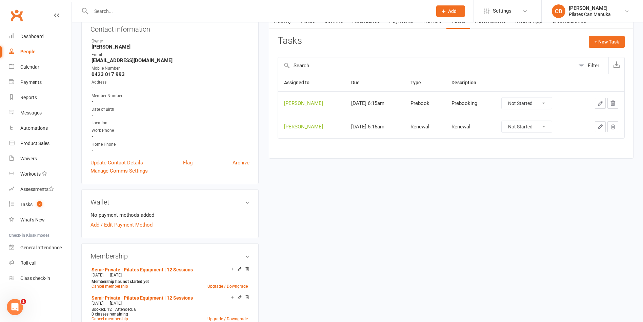
scroll to position [102, 0]
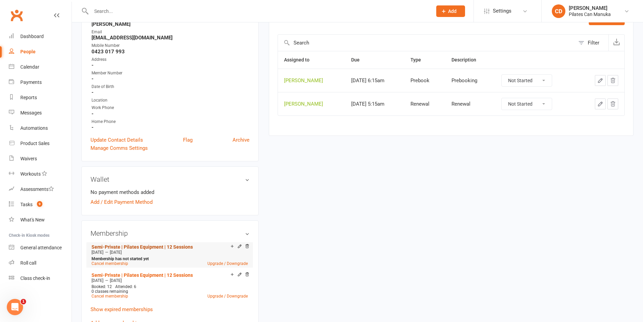
click at [175, 246] on link "Semi-Private | Pilates Equipment | 12 Sessions" at bounding box center [142, 246] width 101 height 5
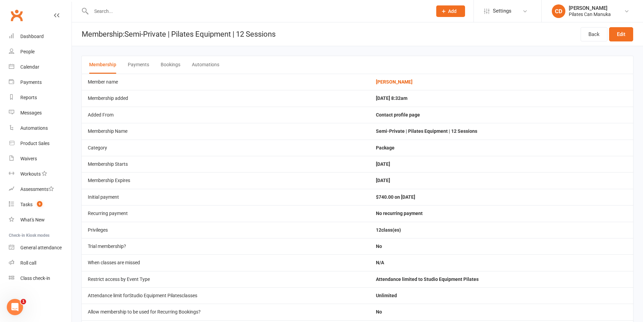
click at [176, 63] on button "Bookings" at bounding box center [171, 65] width 20 height 18
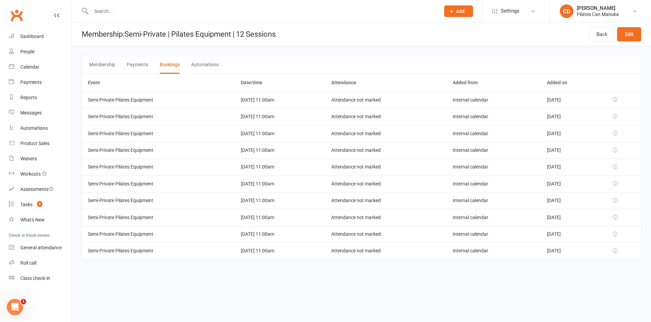
click at [359, 104] on td "Attendance not marked" at bounding box center [386, 99] width 122 height 17
click at [357, 112] on td "Attendance not marked" at bounding box center [386, 116] width 122 height 17
click at [265, 104] on td "14 Jan 2026 11:00am" at bounding box center [280, 99] width 90 height 17
click at [263, 110] on td "07 Jan 2026 11:00am" at bounding box center [280, 116] width 90 height 17
click at [264, 127] on td "31 Dec 2025 11:00am" at bounding box center [280, 133] width 90 height 17
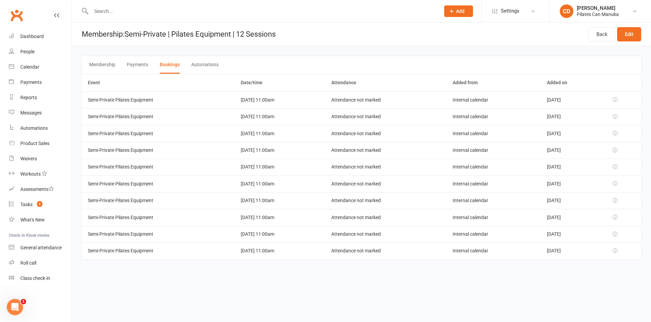
click at [265, 104] on td "14 Jan 2026 11:00am" at bounding box center [280, 99] width 90 height 17
click at [265, 109] on td "07 Jan 2026 11:00am" at bounding box center [280, 116] width 90 height 17
click at [267, 131] on td "31 Dec 2025 11:00am" at bounding box center [280, 133] width 90 height 17
click at [272, 159] on td "17 Dec 2025 11:00am" at bounding box center [280, 166] width 90 height 17
click at [272, 166] on td "17 Dec 2025 11:00am" at bounding box center [280, 166] width 90 height 17
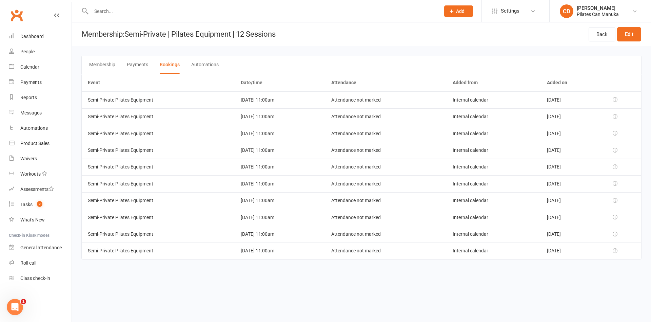
click at [272, 181] on td "10 Dec 2025 11:00am" at bounding box center [280, 183] width 90 height 17
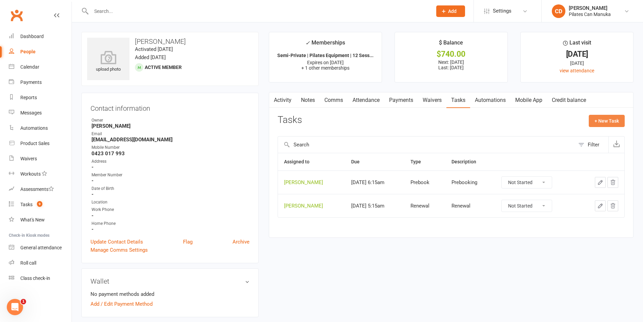
click at [611, 120] on button "+ New Task" at bounding box center [607, 121] width 36 height 12
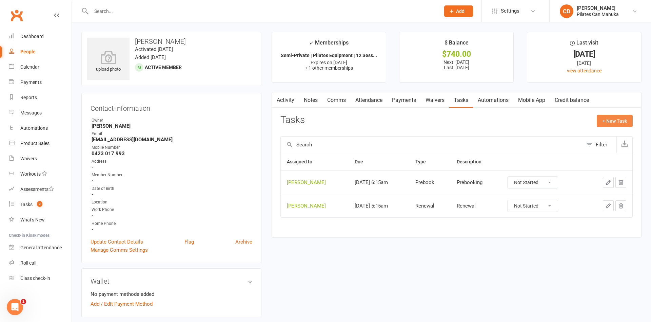
select select "49925"
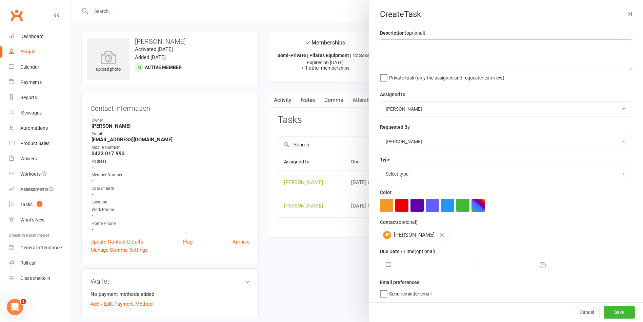
click at [416, 47] on textarea at bounding box center [506, 54] width 252 height 31
type textarea "Prebooking"
click at [420, 179] on select "Select type Available sessions for continuing semis Bulk session change Catch-u…" at bounding box center [507, 173] width 252 height 15
select select "30853"
click at [381, 168] on select "Select type Available sessions for continuing semis Bulk session change Catch-u…" at bounding box center [507, 173] width 252 height 15
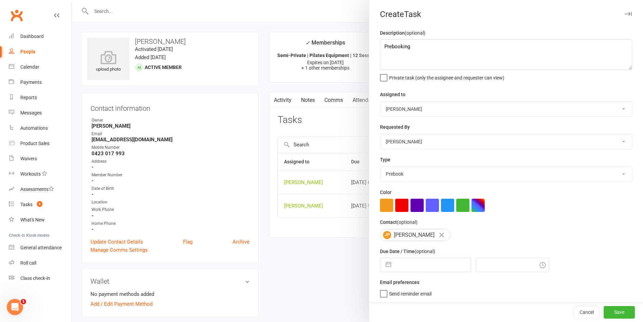
click at [431, 264] on input "text" at bounding box center [433, 265] width 76 height 14
select select "7"
select select "2025"
select select "8"
select select "2025"
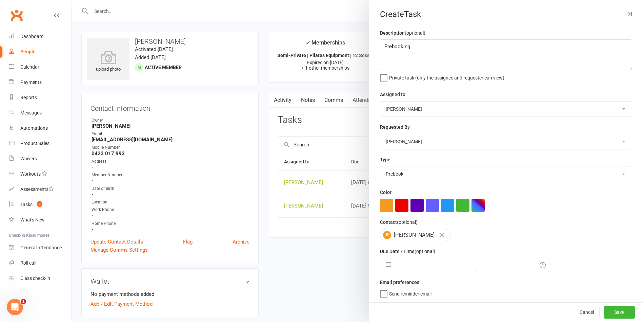
select select "9"
select select "2025"
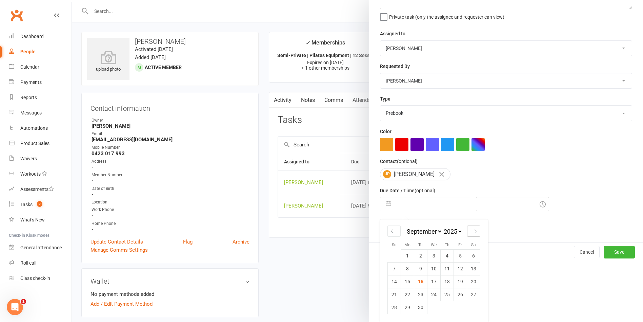
click at [473, 231] on div "Move forward to switch to the next month." at bounding box center [473, 230] width 13 height 11
select select "10"
select select "2025"
click at [473, 231] on div "Move forward to switch to the next month." at bounding box center [473, 230] width 13 height 11
select select "11"
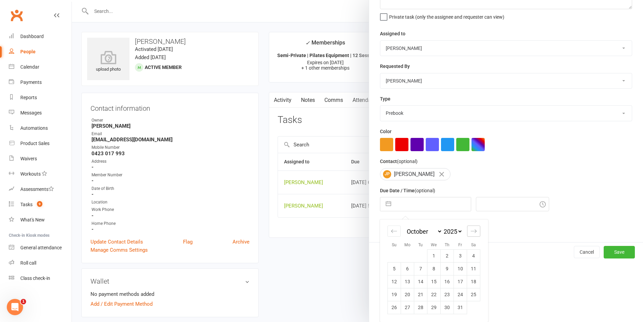
select select "2025"
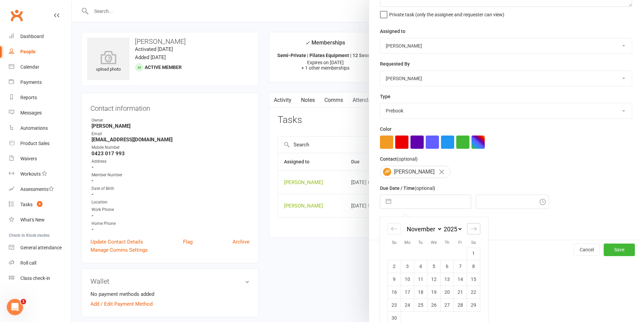
click at [473, 231] on div "Move forward to switch to the next month." at bounding box center [473, 228] width 13 height 11
select select "2026"
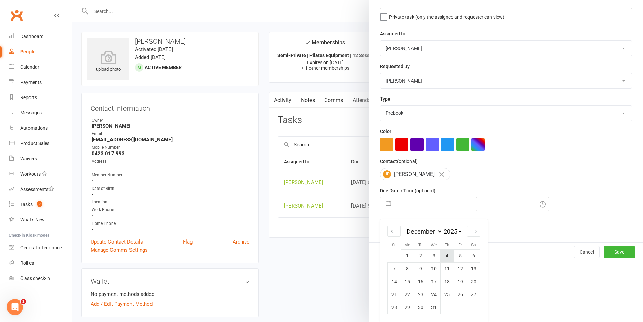
click at [444, 257] on td "4" at bounding box center [447, 255] width 13 height 13
type input "04 Dec 2025"
type input "8:45am"
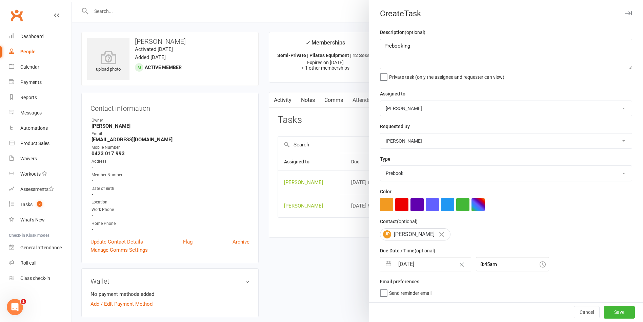
scroll to position [3, 0]
click at [611, 310] on button "Save" at bounding box center [619, 312] width 31 height 12
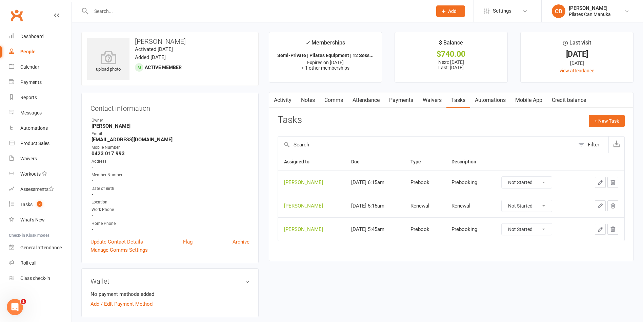
click at [217, 127] on strong "Mikka Bangay" at bounding box center [171, 126] width 158 height 6
click at [37, 205] on count-badge "9" at bounding box center [38, 203] width 9 height 5
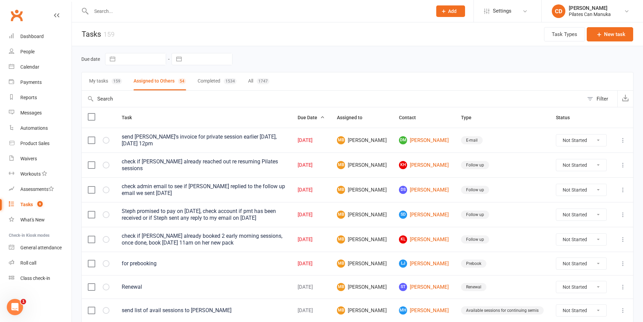
click at [101, 80] on button "My tasks 159" at bounding box center [105, 81] width 33 height 18
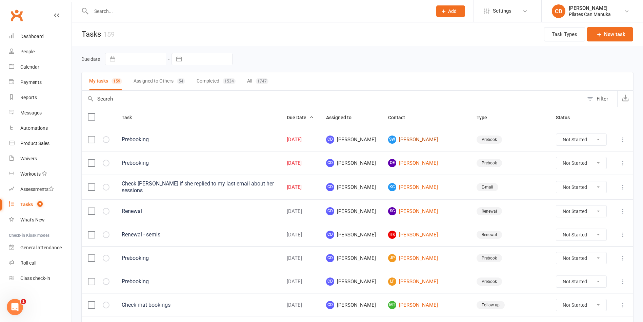
click at [437, 139] on link "SW Stephanie Werner" at bounding box center [426, 139] width 76 height 8
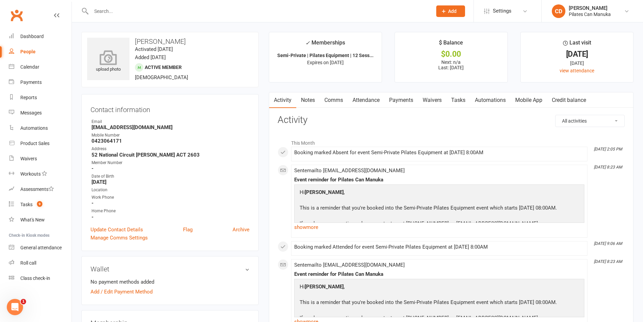
drag, startPoint x: 194, startPoint y: 38, endPoint x: 129, endPoint y: 38, distance: 65.1
click at [129, 38] on div "upload photo Stephanie Werner Activated 29 April, 2024 Added 22 April, 2024 Act…" at bounding box center [169, 59] width 177 height 55
click at [236, 55] on div "upload photo Stephanie Werner Activated 29 April, 2024 Added 22 April, 2024 Act…" at bounding box center [169, 59] width 177 height 55
drag, startPoint x: 189, startPoint y: 39, endPoint x: 136, endPoint y: 39, distance: 52.9
click at [136, 39] on h3 "Stephanie Werner" at bounding box center [170, 41] width 166 height 7
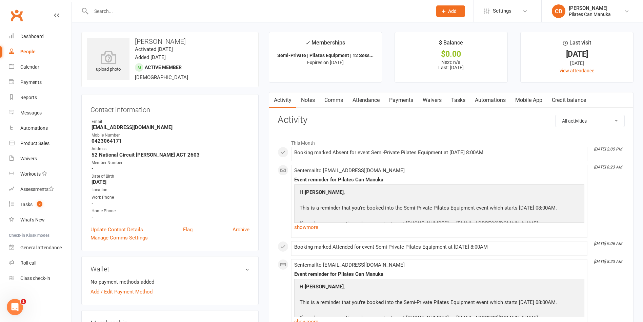
copy h3 "Stephanie Werner"
click at [257, 128] on div "Contact information Owner Email steph_in_iran@hotmail.com Mobile Number 0423064…" at bounding box center [169, 172] width 177 height 157
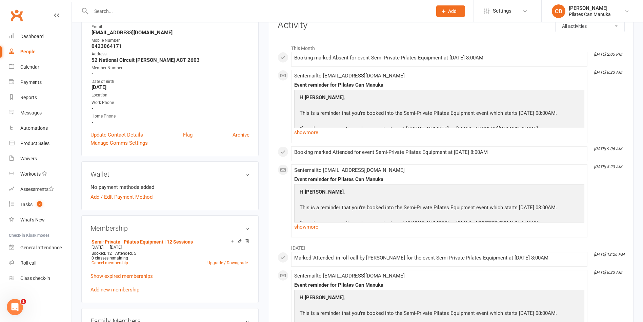
scroll to position [102, 0]
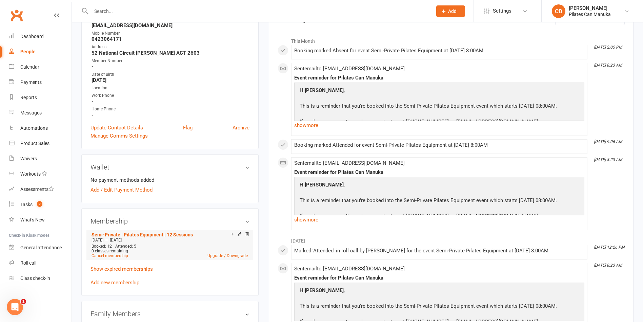
click at [179, 231] on li "Semi-Private | Pilates Equipment | 12 Sessions Aug 9 2025 — Dec 8 2025 Booked: …" at bounding box center [170, 245] width 160 height 30
click at [179, 232] on link "Semi-Private | Pilates Equipment | 12 Sessions" at bounding box center [142, 234] width 101 height 5
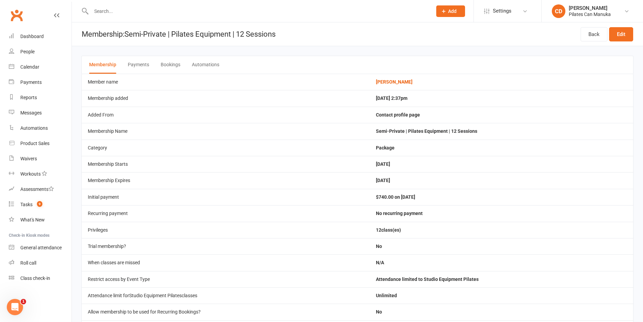
click at [177, 62] on button "Bookings" at bounding box center [171, 65] width 20 height 18
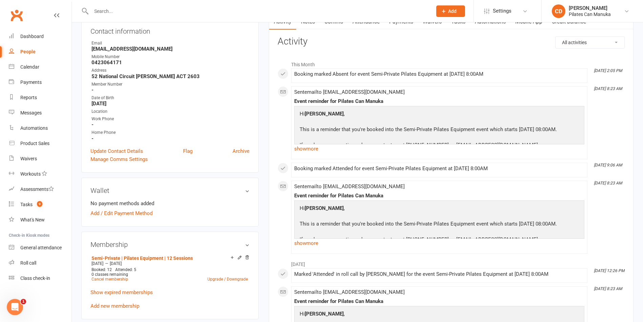
scroll to position [204, 0]
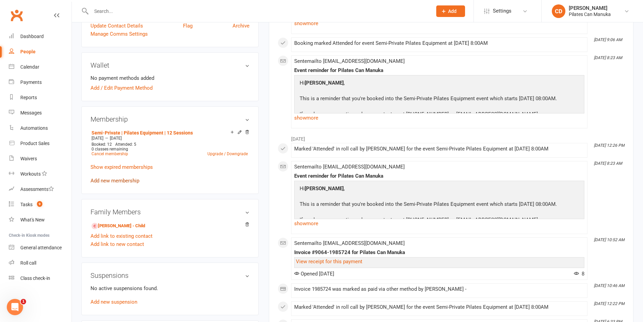
click at [128, 180] on link "Add new membership" at bounding box center [115, 180] width 49 height 6
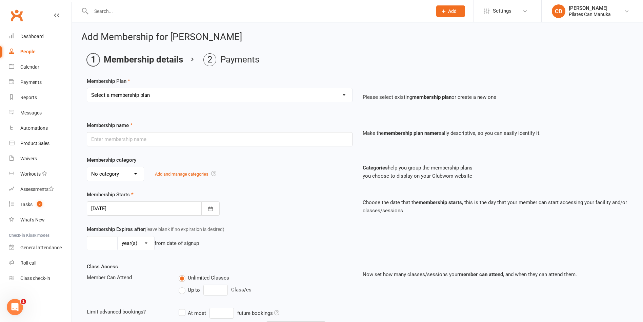
click at [266, 93] on select "Select a membership plan Create new Membership Plan Private Equipment Pilates I…" at bounding box center [219, 95] width 265 height 14
select select "5"
click at [87, 88] on select "Select a membership plan Create new Membership Plan Private Equipment Pilates I…" at bounding box center [219, 95] width 265 height 14
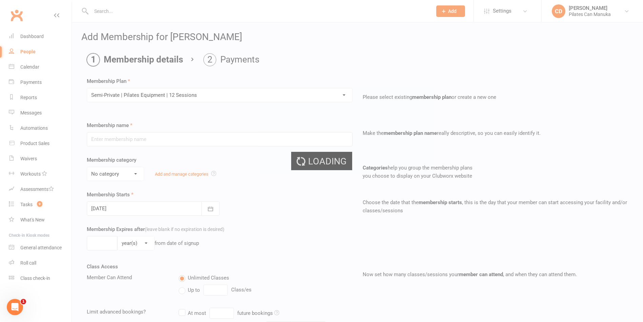
type input "Semi-Private | Pilates Equipment | 12 Sessions"
select select "2"
type input "4"
select select "2"
type input "12"
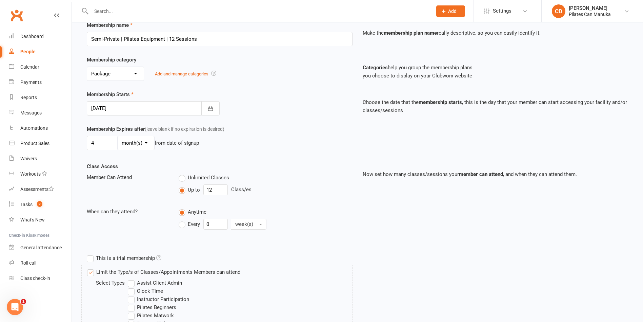
scroll to position [102, 0]
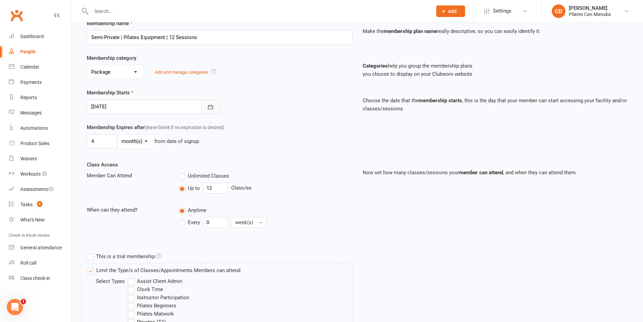
click at [212, 108] on icon "button" at bounding box center [210, 106] width 7 height 7
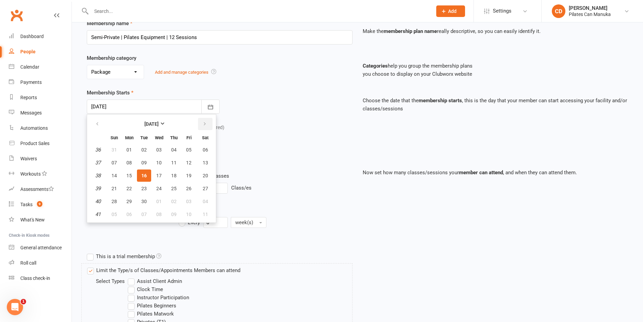
click at [206, 123] on icon "button" at bounding box center [204, 123] width 5 height 5
click at [208, 198] on button "01" at bounding box center [205, 201] width 17 height 12
type input "01 Nov 2025"
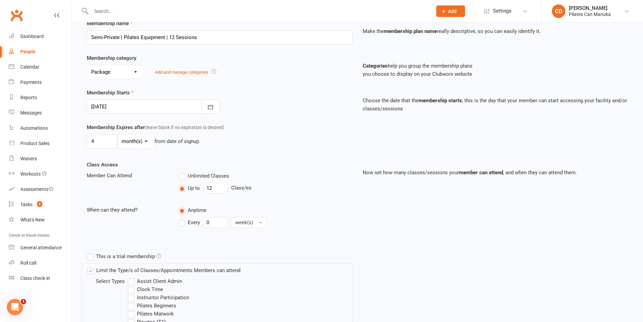
scroll to position [251, 0]
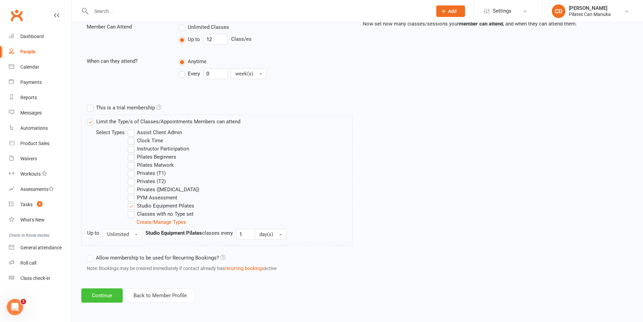
click at [102, 299] on button "Continue" at bounding box center [101, 295] width 41 height 14
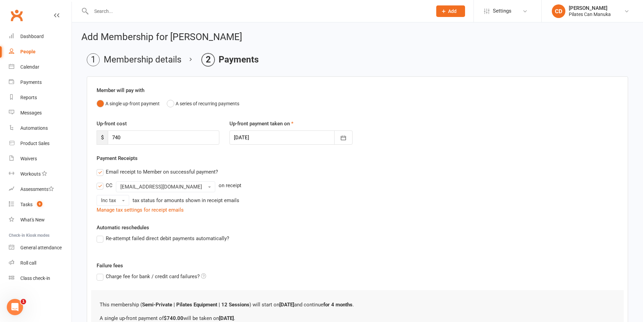
scroll to position [75, 0]
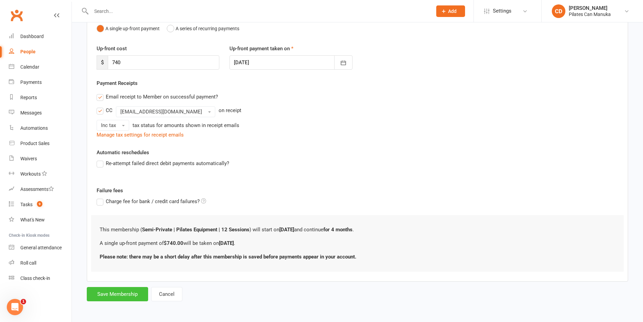
click at [117, 290] on button "Save Membership" at bounding box center [117, 294] width 61 height 14
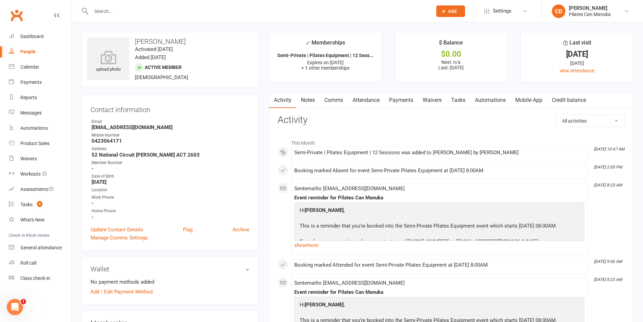
click at [366, 102] on link "Attendance" at bounding box center [366, 100] width 37 height 16
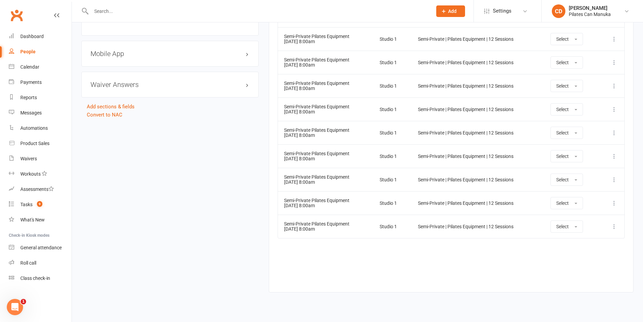
scroll to position [580, 0]
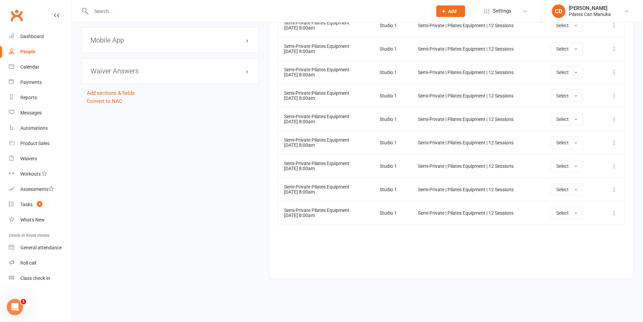
click at [332, 214] on td "Semi-Private Pilates Equipment 17 Jan 2026 8:00am" at bounding box center [326, 212] width 96 height 23
click at [322, 192] on td "Semi-Private Pilates Equipment 10 Jan 2026 8:00am" at bounding box center [326, 188] width 96 height 23
click at [308, 157] on td "Semi-Private Pilates Equipment 03 Jan 2026 8:00am" at bounding box center [326, 165] width 96 height 23
click at [308, 138] on div "Semi-Private Pilates Equipment" at bounding box center [325, 139] width 83 height 5
click at [308, 129] on td "Semi-Private Pilates Equipment 20 Dec 2025 8:00am" at bounding box center [326, 118] width 96 height 23
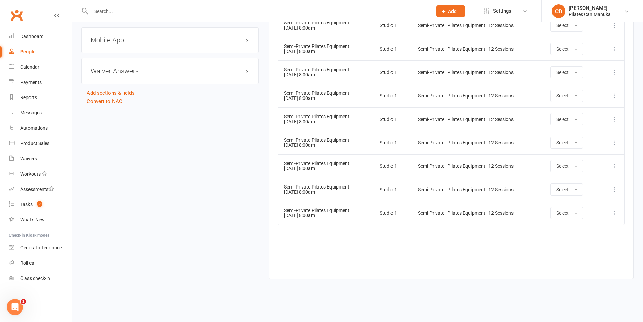
click at [306, 99] on td "Semi-Private Pilates Equipment 13 Dec 2025 8:00am" at bounding box center [326, 95] width 96 height 23
click at [307, 78] on td "Semi-Private Pilates Equipment 06 Dec 2025 8:00am" at bounding box center [326, 71] width 96 height 23
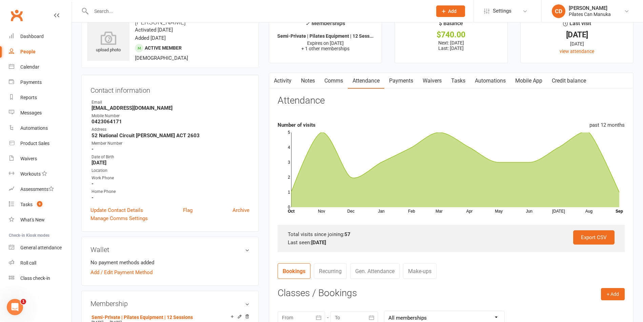
scroll to position [0, 0]
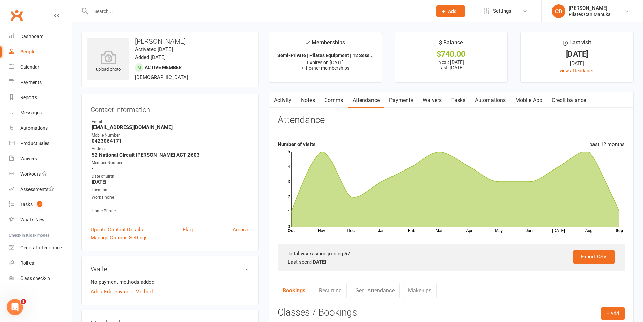
click at [459, 99] on link "Tasks" at bounding box center [459, 100] width 24 height 16
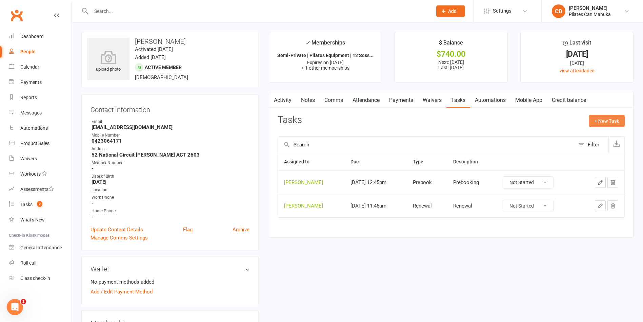
click at [597, 123] on button "+ New Task" at bounding box center [607, 121] width 36 height 12
select select "49925"
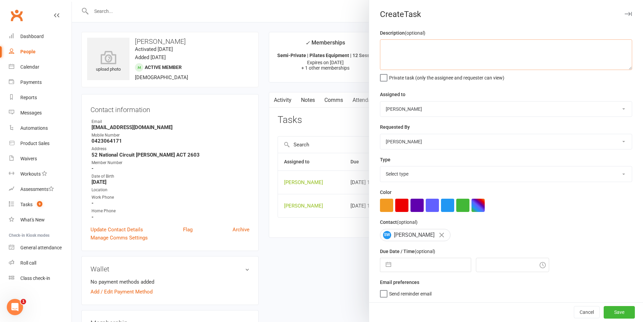
click at [432, 54] on textarea at bounding box center [506, 54] width 252 height 31
type textarea "Prebooking"
click at [438, 271] on input "text" at bounding box center [433, 265] width 76 height 14
select select "7"
select select "2025"
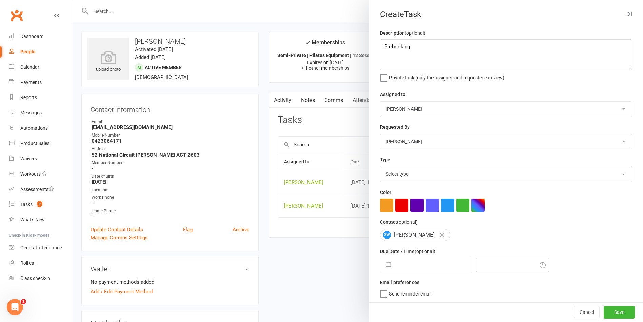
select select "8"
select select "2025"
select select "9"
select select "2025"
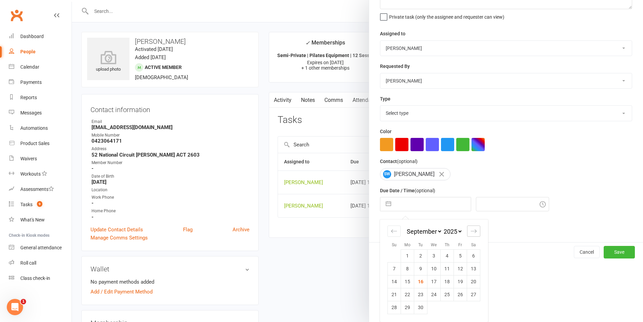
click at [471, 233] on icon "Move forward to switch to the next month." at bounding box center [474, 231] width 6 height 6
select select "10"
select select "2025"
click at [471, 233] on icon "Move forward to switch to the next month." at bounding box center [474, 231] width 6 height 6
select select "11"
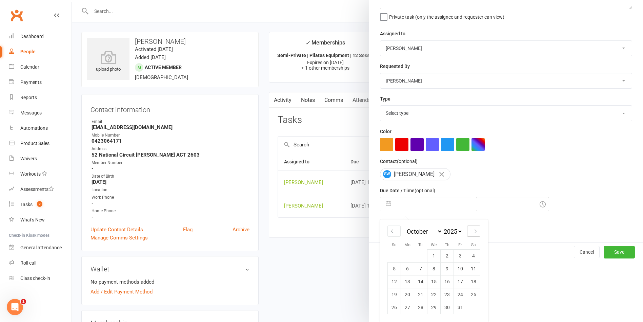
select select "2025"
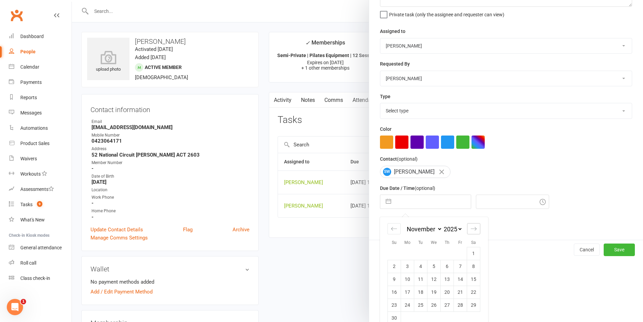
click at [471, 232] on icon "Move forward to switch to the next month." at bounding box center [474, 228] width 6 height 6
select select "2026"
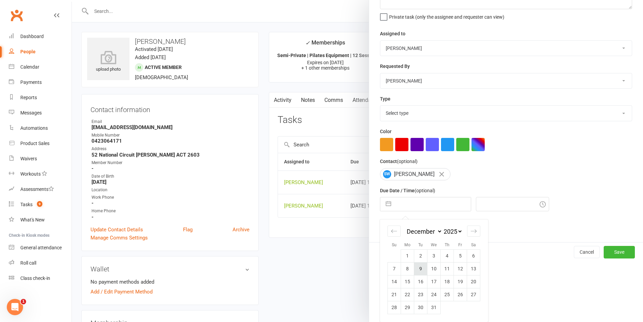
click at [414, 270] on td "9" at bounding box center [420, 268] width 13 height 13
type input "09 Dec 2025"
type input "9:00am"
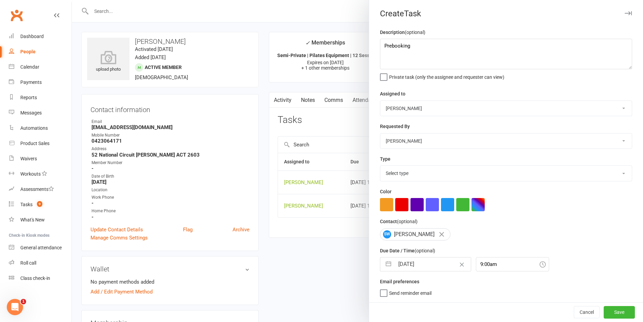
scroll to position [3, 0]
click at [608, 313] on button "Save" at bounding box center [619, 312] width 31 height 12
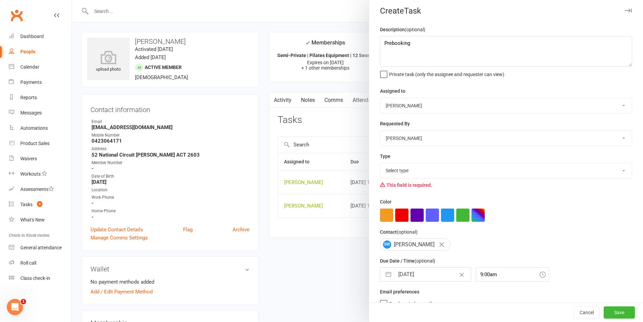
click at [410, 174] on select "Select type Available sessions for continuing semis Bulk session change Catch-u…" at bounding box center [507, 170] width 252 height 15
select select "30853"
click at [381, 164] on select "Select type Available sessions for continuing semis Bulk session change Catch-u…" at bounding box center [507, 170] width 252 height 15
click at [607, 311] on button "Save" at bounding box center [619, 312] width 31 height 12
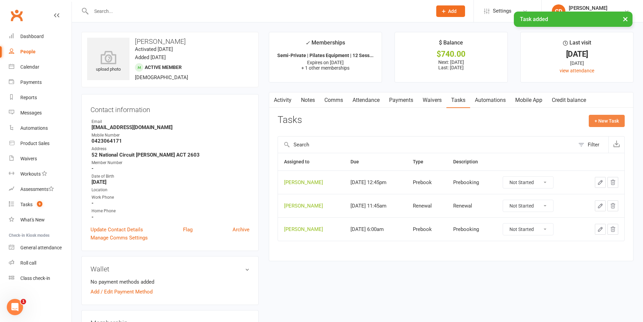
click at [601, 124] on button "+ New Task" at bounding box center [607, 121] width 36 height 12
select select "49925"
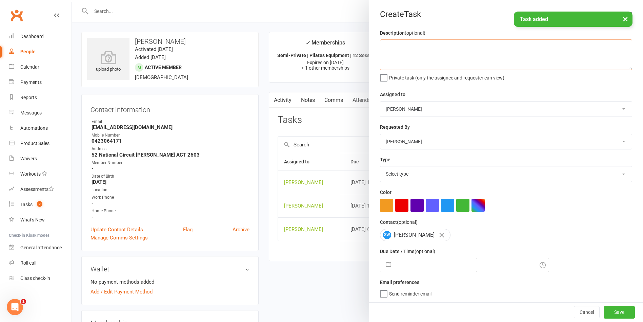
click at [448, 58] on textarea at bounding box center [506, 54] width 252 height 31
type textarea "Renewal"
click at [415, 179] on select "Select type Available sessions for continuing semis Bulk session change Catch-u…" at bounding box center [507, 173] width 252 height 15
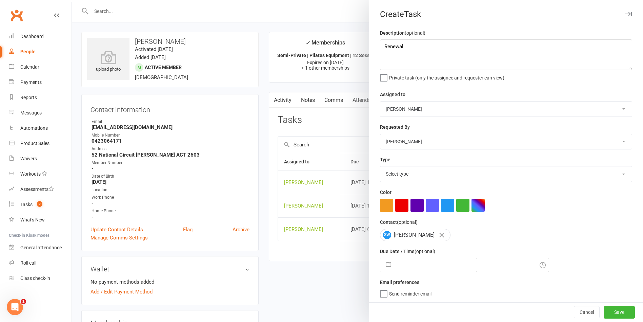
select select "29081"
click at [381, 168] on select "Select type Available sessions for continuing semis Bulk session change Catch-u…" at bounding box center [507, 173] width 252 height 15
click at [436, 268] on input "text" at bounding box center [433, 265] width 76 height 14
select select "7"
select select "2025"
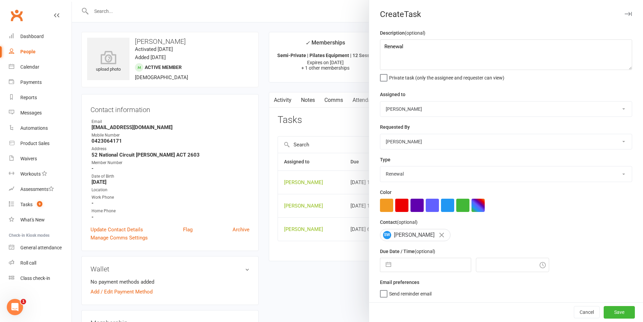
select select "8"
select select "2025"
select select "9"
select select "2025"
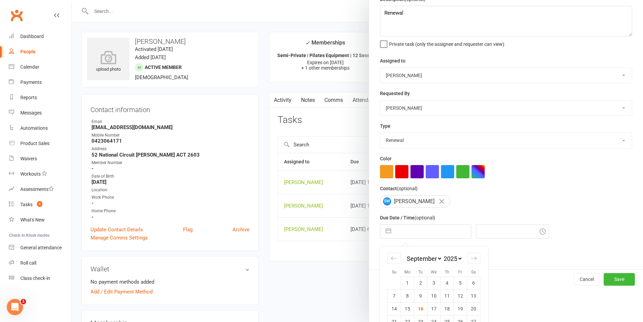
scroll to position [63, 0]
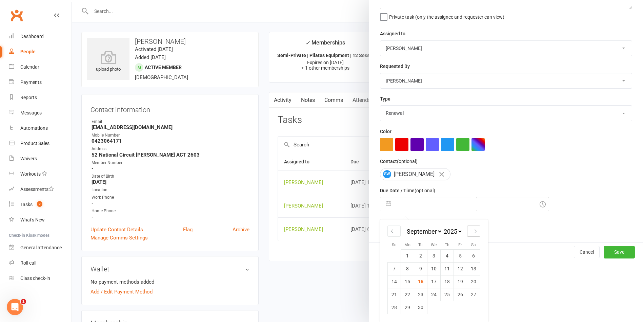
click at [471, 229] on icon "Move forward to switch to the next month." at bounding box center [474, 231] width 6 height 6
select select "10"
select select "2025"
click at [471, 231] on icon "Move forward to switch to the next month." at bounding box center [474, 231] width 6 height 6
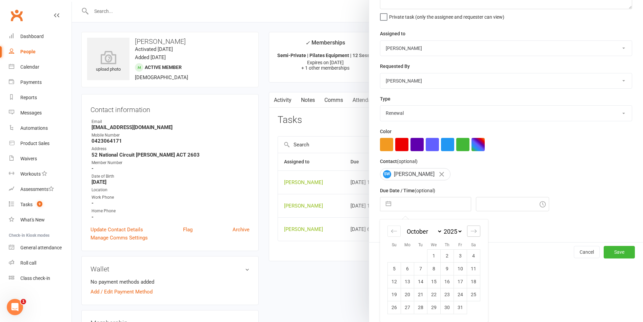
select select "11"
select select "2025"
select select "2026"
click at [471, 229] on icon "Move forward to switch to the next month." at bounding box center [474, 231] width 6 height 6
select select "1"
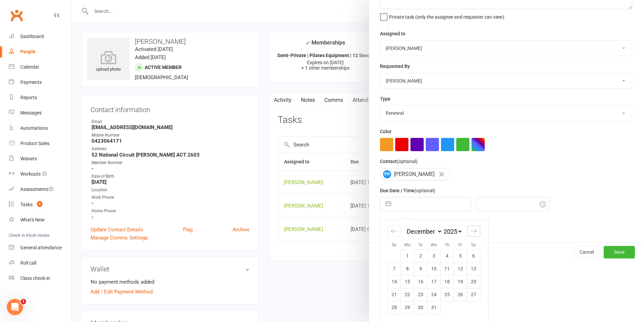
select select "2026"
click at [459, 259] on td "2" at bounding box center [460, 255] width 13 height 13
type input "02 Jan 2026"
type input "9:00am"
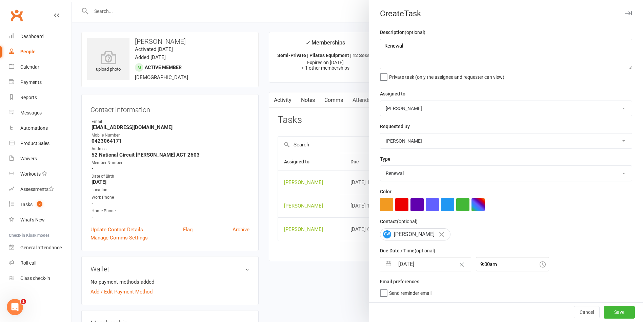
click at [422, 266] on input "02 Jan 2026" at bounding box center [433, 264] width 76 height 14
select select "11"
select select "2025"
select select "2026"
select select "1"
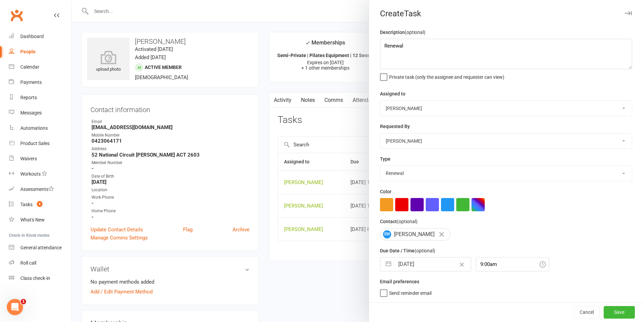
select select "2026"
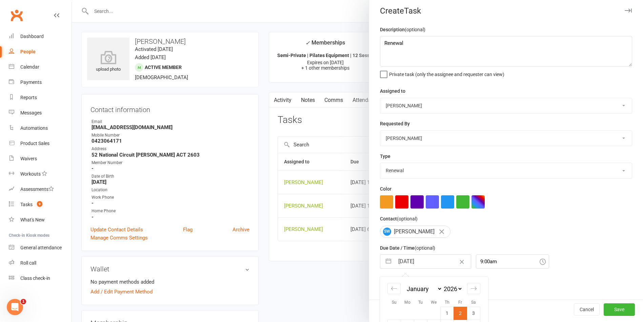
scroll to position [63, 0]
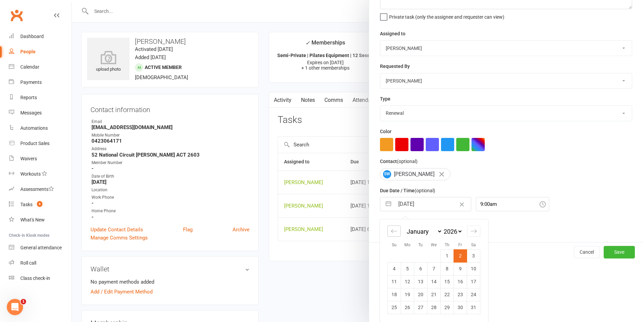
click at [392, 228] on icon "Move backward to switch to the previous month." at bounding box center [394, 231] width 6 height 6
select select "10"
select select "2025"
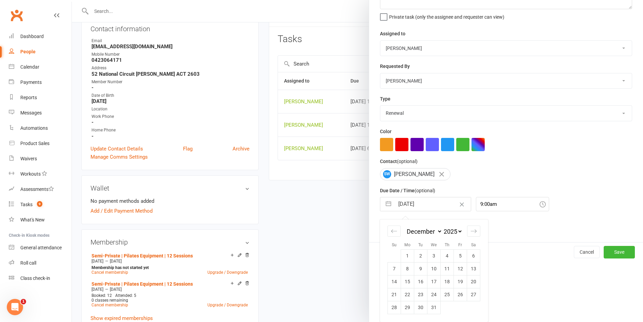
scroll to position [102, 0]
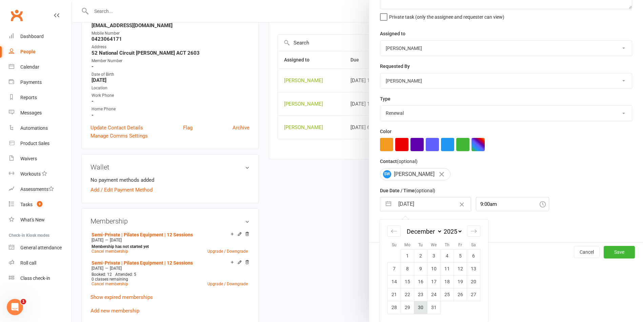
click at [418, 307] on td "30" at bounding box center [420, 307] width 13 height 13
type input "30 Dec 2025"
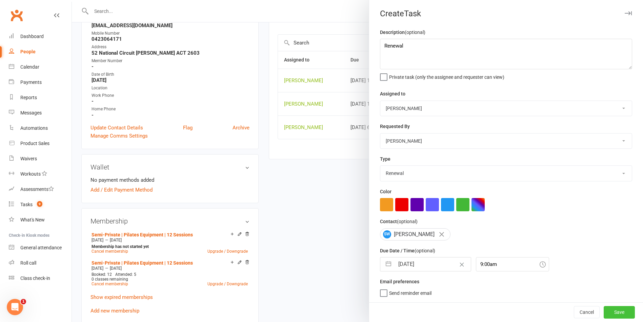
click at [604, 312] on button "Save" at bounding box center [619, 312] width 31 height 12
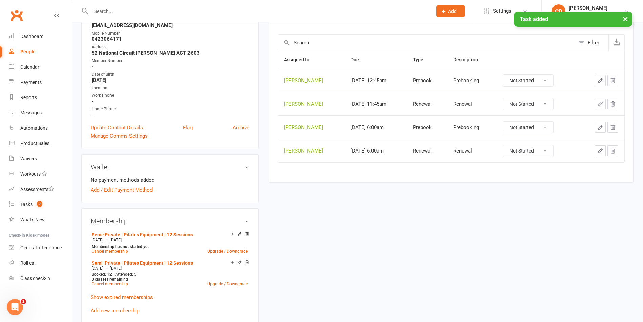
click at [536, 80] on select "Not Started In Progress Waiting Complete" at bounding box center [528, 81] width 50 height 12
click at [508, 75] on select "Not Started In Progress Waiting Complete" at bounding box center [528, 81] width 50 height 12
select select "unstarted"
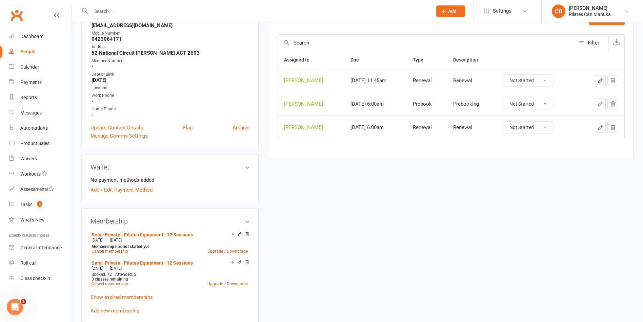
scroll to position [0, 0]
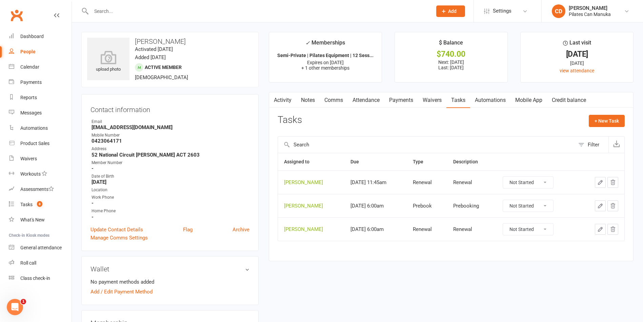
click at [358, 99] on link "Attendance" at bounding box center [366, 100] width 37 height 16
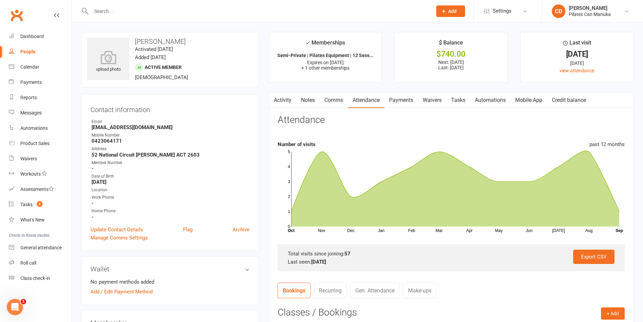
click at [462, 99] on link "Tasks" at bounding box center [459, 100] width 24 height 16
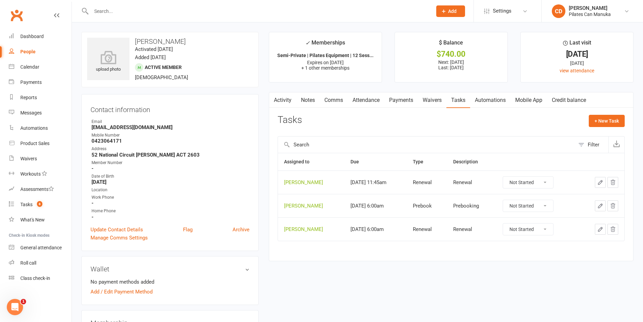
click at [37, 202] on span "8" at bounding box center [39, 204] width 5 height 6
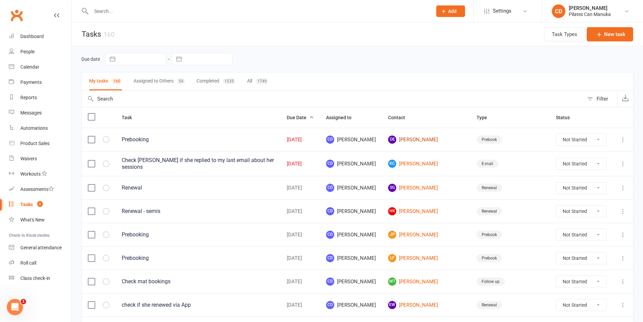
click at [456, 138] on link "OE Oriana Edwards" at bounding box center [426, 139] width 76 height 8
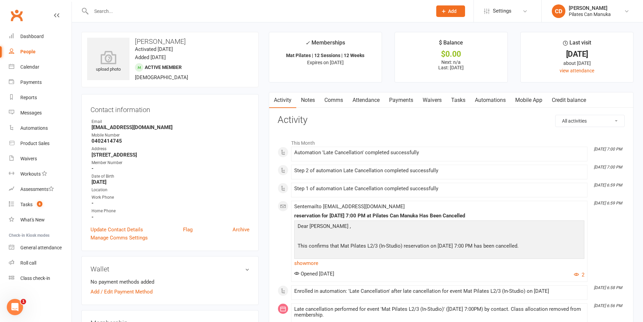
drag, startPoint x: 183, startPoint y: 39, endPoint x: 135, endPoint y: 39, distance: 48.8
click at [135, 39] on h3 "Oriana Edwards" at bounding box center [170, 41] width 166 height 7
copy h3 "Oriana Edwards"
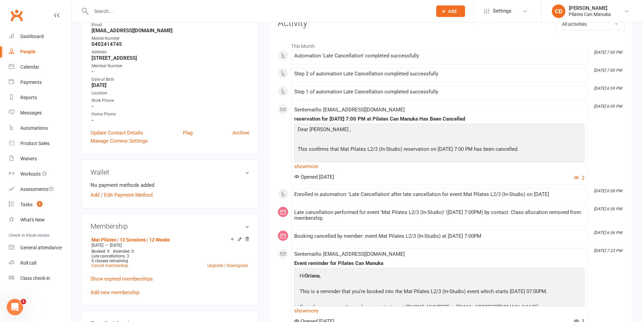
scroll to position [153, 0]
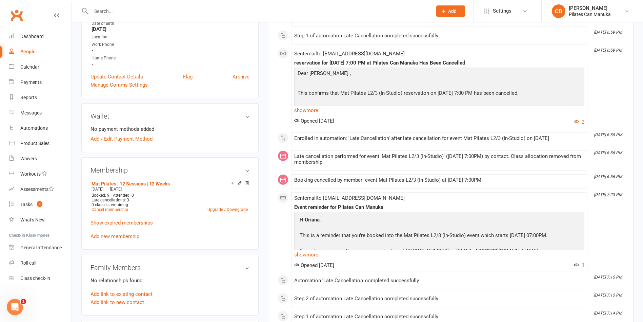
click at [176, 234] on div "Mat Pilates | 12 Sessions | 12 Weeks Aug 13 2025 — Dec 12 2025 Booked: 9 Attend…" at bounding box center [170, 209] width 159 height 61
click at [153, 183] on link "Mat Pilates | 12 Sessions | 12 Weeks" at bounding box center [131, 183] width 78 height 5
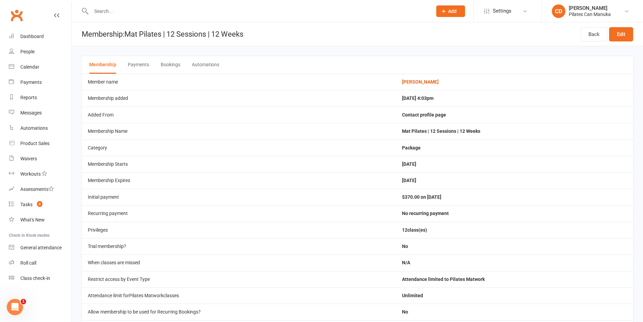
click at [177, 65] on button "Bookings" at bounding box center [171, 65] width 20 height 18
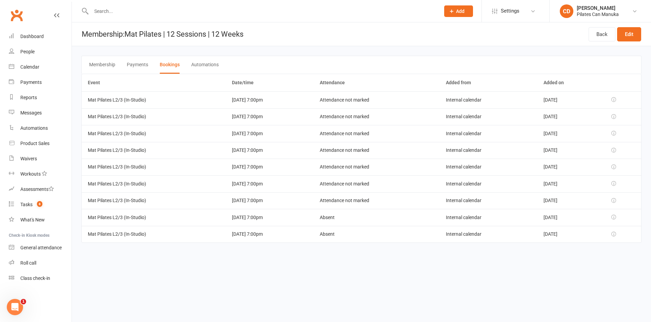
click at [355, 247] on div "Event Date/time Attendance Added from Added on Mat Pilates L2/3 (In-Studio) 29 …" at bounding box center [361, 163] width 560 height 178
click at [355, 104] on td "Attendance not marked" at bounding box center [377, 99] width 126 height 17
click at [355, 114] on td "Attendance not marked" at bounding box center [377, 116] width 126 height 17
click at [361, 132] on td "Attendance not marked" at bounding box center [377, 133] width 126 height 17
click at [368, 150] on td "Attendance not marked" at bounding box center [377, 150] width 126 height 17
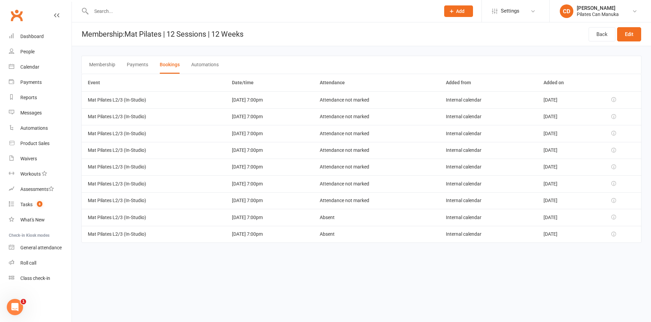
click at [372, 158] on td "Attendance not marked" at bounding box center [377, 166] width 126 height 17
click at [372, 181] on td "Attendance not marked" at bounding box center [377, 183] width 126 height 17
click at [377, 203] on td "Attendance not marked" at bounding box center [377, 200] width 126 height 17
click at [370, 214] on td "Absent" at bounding box center [377, 217] width 126 height 17
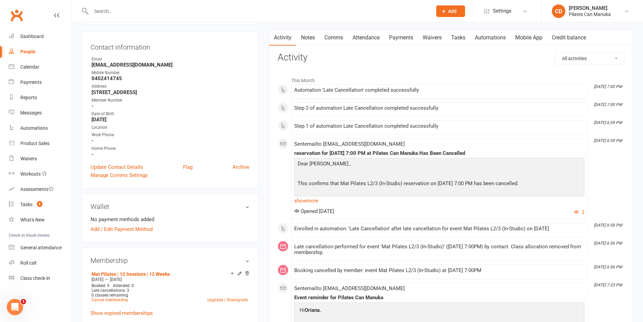
scroll to position [153, 0]
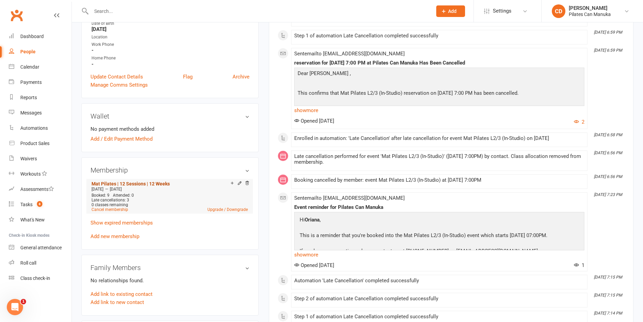
click at [157, 181] on link "Mat Pilates | 12 Sessions | 12 Weeks" at bounding box center [131, 183] width 78 height 5
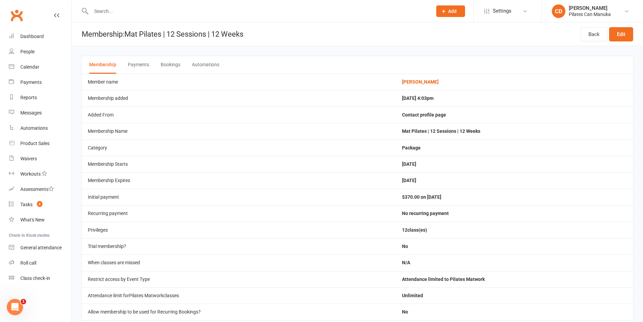
click at [173, 66] on button "Bookings" at bounding box center [171, 65] width 20 height 18
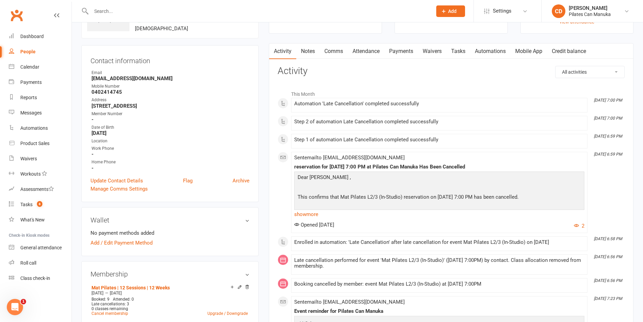
scroll to position [102, 0]
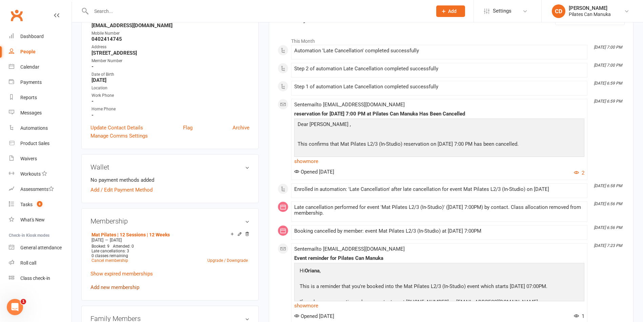
click at [135, 287] on link "Add new membership" at bounding box center [115, 287] width 49 height 6
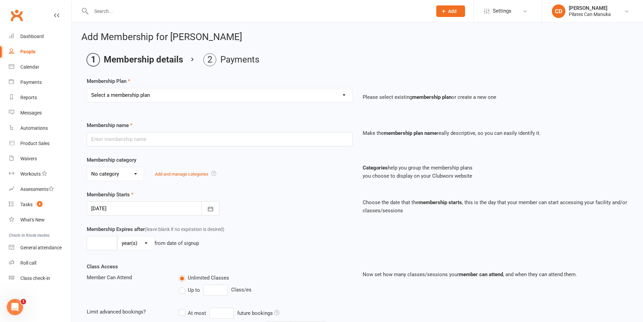
click at [207, 96] on select "Select a membership plan Create new Membership Plan Private Equipment Pilates I…" at bounding box center [219, 95] width 265 height 14
select select "8"
click at [87, 88] on select "Select a membership plan Create new Membership Plan Private Equipment Pilates I…" at bounding box center [219, 95] width 265 height 14
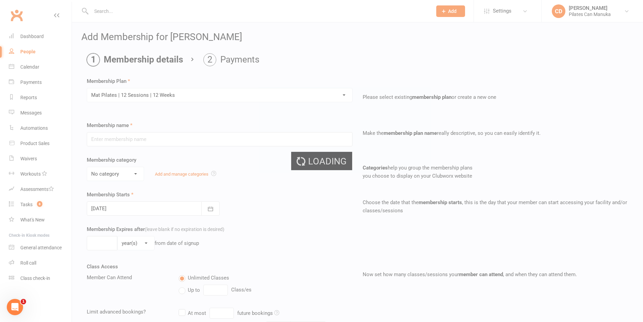
type input "Mat Pilates | 12 Sessions | 12 Weeks"
select select "2"
type input "4"
select select "2"
type input "12"
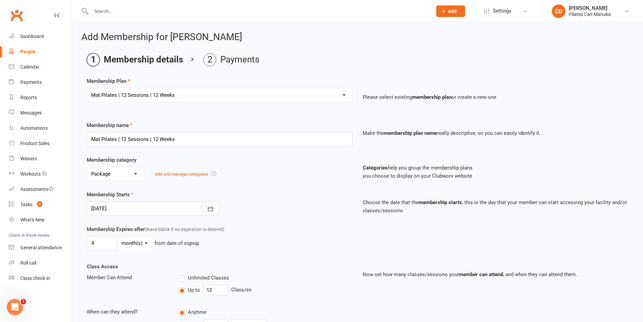
click at [211, 212] on icon "button" at bounding box center [210, 208] width 7 height 7
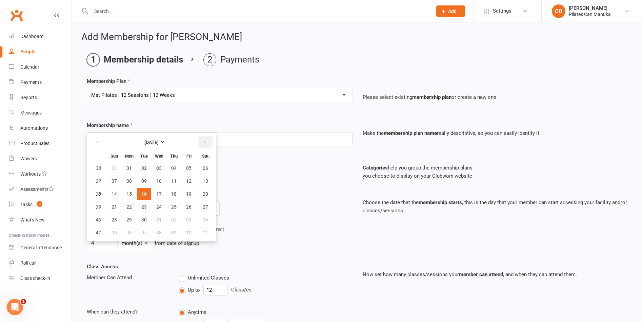
click at [207, 140] on button "button" at bounding box center [205, 142] width 15 height 12
click at [208, 141] on button "button" at bounding box center [205, 142] width 15 height 12
click at [157, 183] on span "05" at bounding box center [158, 180] width 5 height 5
type input "05 Nov 2025"
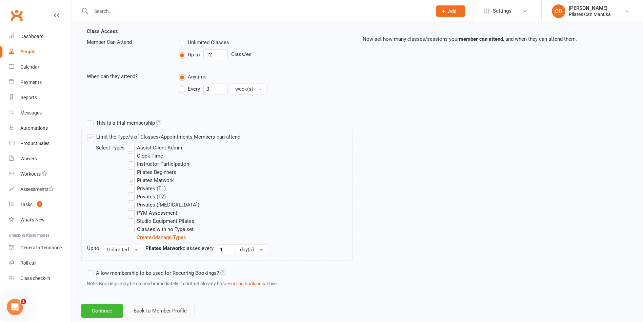
scroll to position [251, 0]
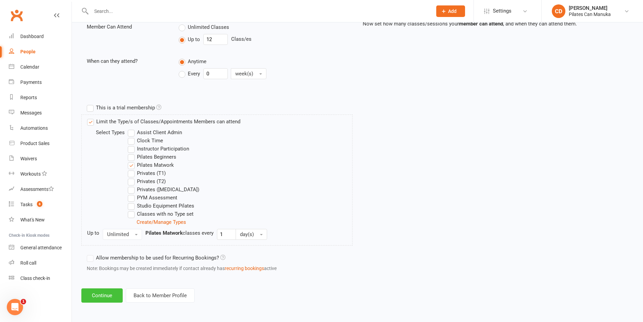
click at [113, 292] on button "Continue" at bounding box center [101, 295] width 41 height 14
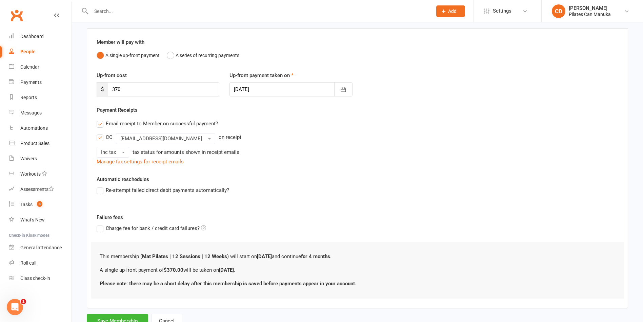
scroll to position [75, 0]
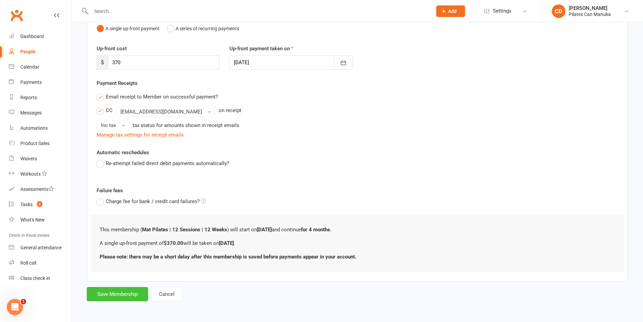
click at [122, 287] on button "Save Membership" at bounding box center [117, 294] width 61 height 14
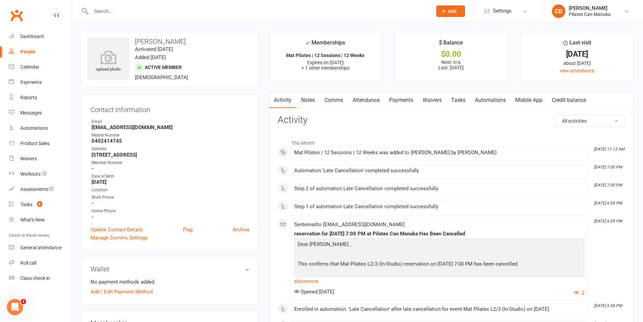
click at [361, 102] on link "Attendance" at bounding box center [366, 100] width 37 height 16
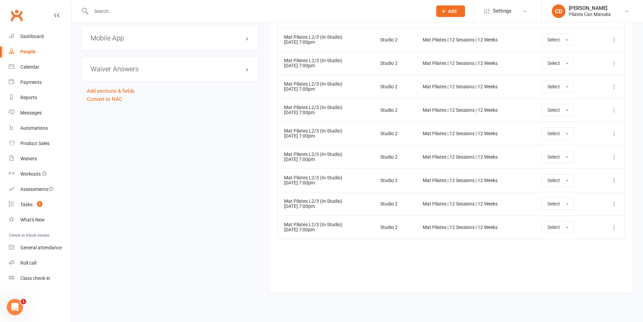
scroll to position [604, 0]
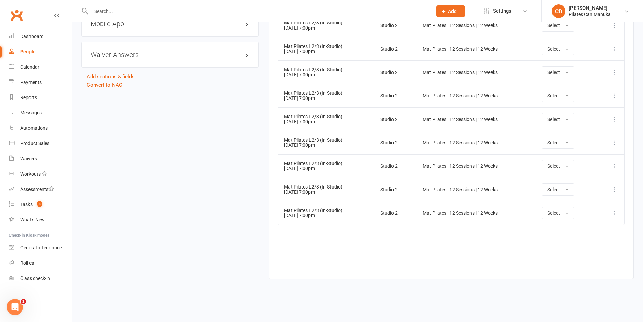
click at [329, 221] on td "Mat Pilates L2/3 (In-Studio) 21 Jan 2026 7:00pm" at bounding box center [326, 212] width 96 height 23
click at [315, 192] on td "Mat Pilates L2/3 (In-Studio) 14 Jan 2026 7:00pm" at bounding box center [326, 188] width 96 height 23
click at [316, 172] on td "Mat Pilates L2/3 (In-Studio) 07 Jan 2026 7:00pm" at bounding box center [326, 165] width 96 height 23
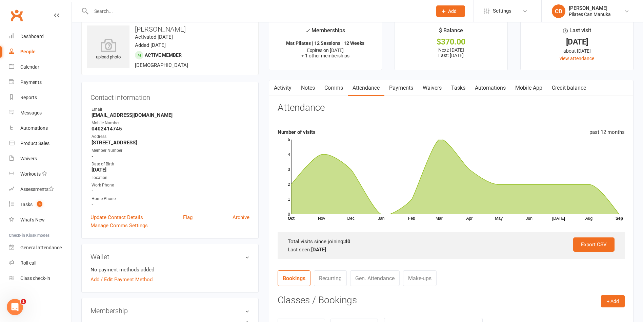
scroll to position [0, 0]
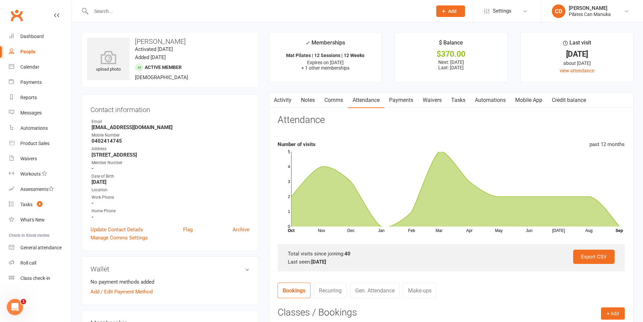
click at [466, 99] on link "Tasks" at bounding box center [459, 100] width 24 height 16
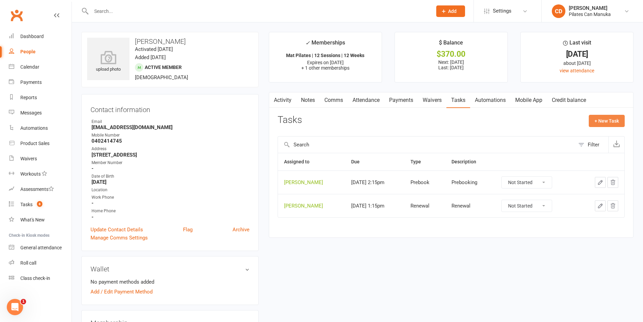
click at [611, 119] on button "+ New Task" at bounding box center [607, 121] width 36 height 12
select select "49925"
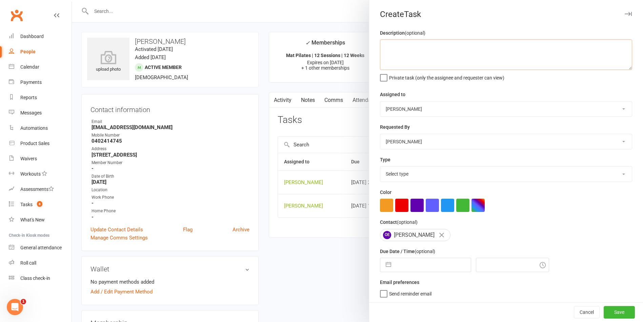
click at [424, 60] on textarea at bounding box center [506, 54] width 252 height 31
type textarea "Renewal"
click at [400, 269] on input "text" at bounding box center [433, 265] width 76 height 14
select select "7"
select select "2025"
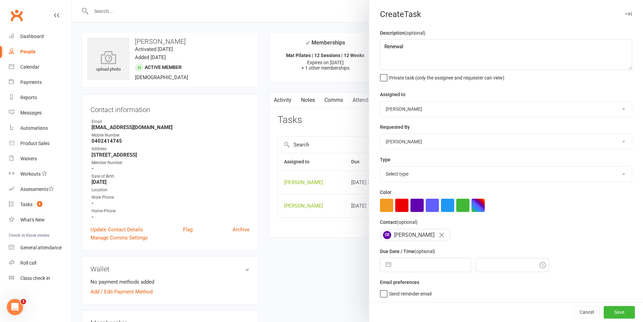
select select "8"
select select "2025"
select select "9"
select select "2025"
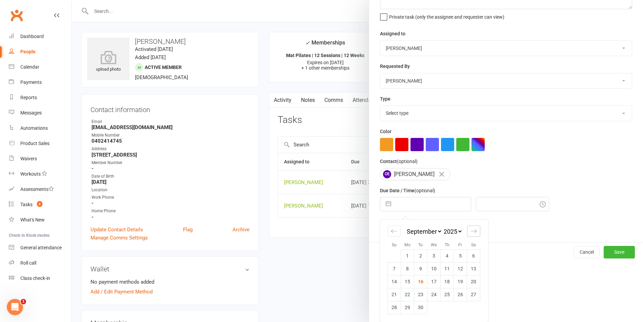
click at [471, 231] on icon "Move forward to switch to the next month." at bounding box center [474, 230] width 6 height 3
select select "10"
select select "2025"
click at [471, 231] on icon "Move forward to switch to the next month." at bounding box center [474, 230] width 6 height 3
select select "11"
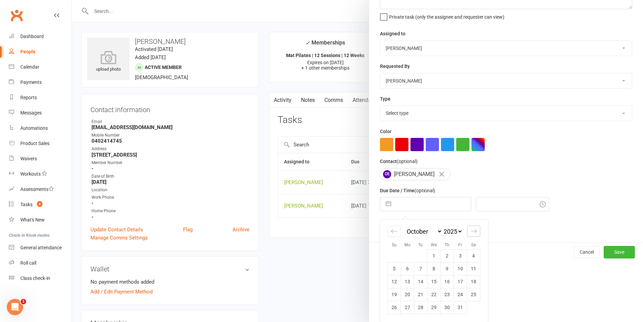
select select "2025"
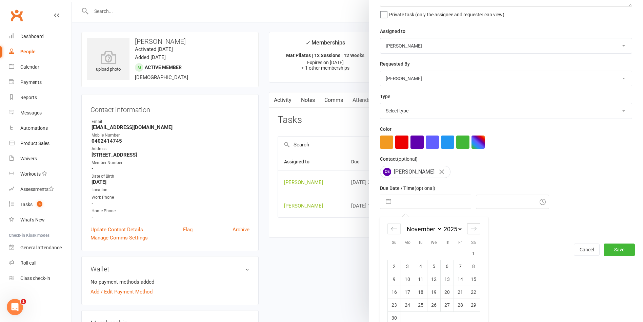
click at [471, 230] on icon "Move forward to switch to the next month." at bounding box center [474, 228] width 6 height 3
select select "2026"
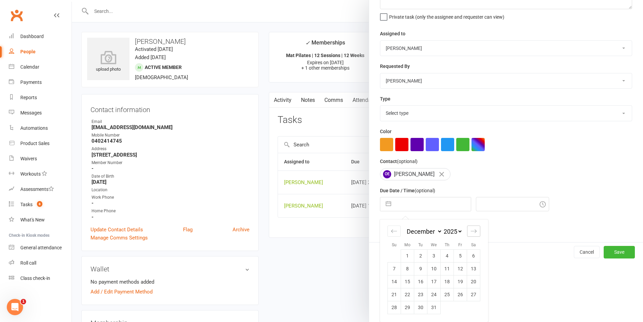
click at [471, 231] on icon "Move forward to switch to the next month." at bounding box center [474, 230] width 6 height 3
select select "1"
select select "2026"
click at [417, 269] on td "6" at bounding box center [420, 268] width 13 height 13
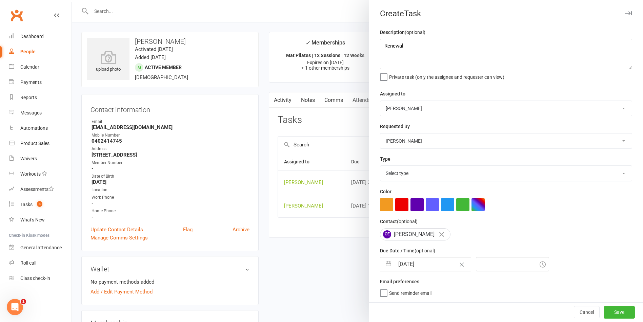
type input "06 Jan 2026"
type input "9:15am"
click at [604, 307] on button "Save" at bounding box center [619, 312] width 31 height 12
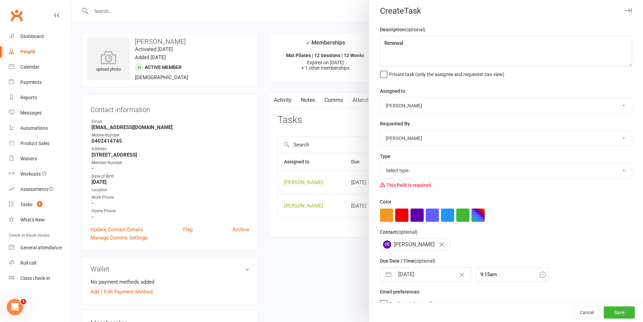
click at [429, 170] on select "Select type Available sessions for continuing semis Bulk session change Catch-u…" at bounding box center [507, 170] width 252 height 15
select select "29081"
click at [381, 164] on select "Select type Available sessions for continuing semis Bulk session change Catch-u…" at bounding box center [507, 170] width 252 height 15
click at [606, 310] on button "Save" at bounding box center [619, 312] width 31 height 12
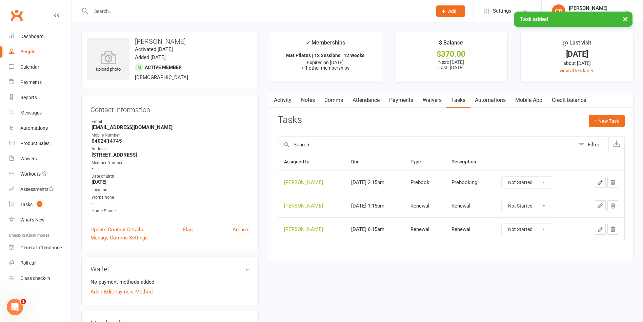
click at [529, 264] on main "✓ Memberships Mat Pilates | 12 Sessions | 12 Weeks Expires on 12th December, 20…" at bounding box center [451, 150] width 375 height 236
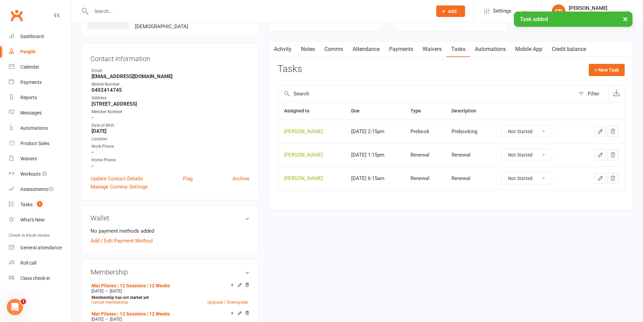
scroll to position [0, 0]
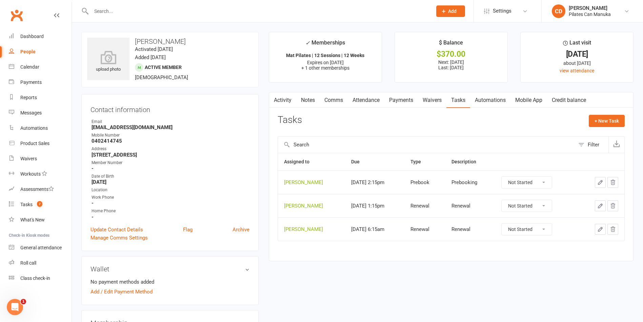
click at [375, 121] on div "Tasks + New Task" at bounding box center [451, 123] width 347 height 16
click at [366, 101] on link "Attendance" at bounding box center [366, 100] width 37 height 16
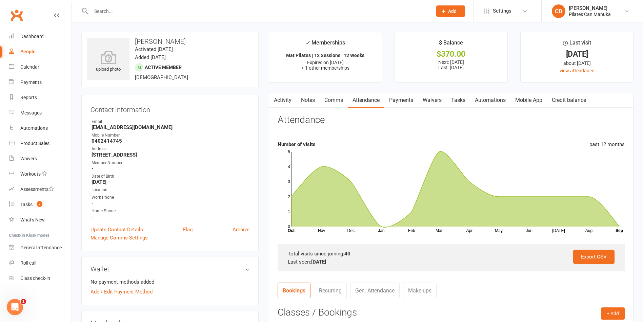
click at [453, 99] on link "Tasks" at bounding box center [459, 100] width 24 height 16
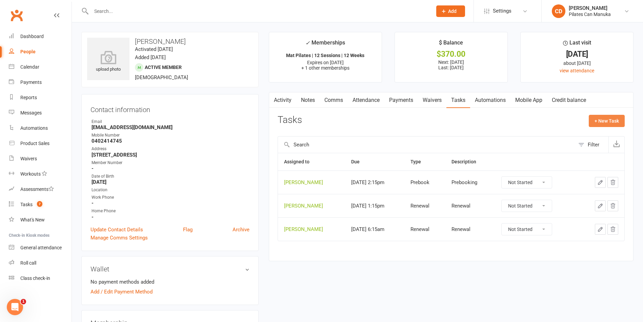
click at [600, 117] on button "+ New Task" at bounding box center [607, 121] width 36 height 12
select select "49925"
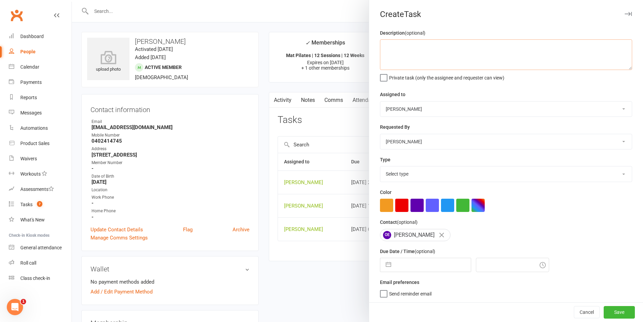
click at [409, 57] on textarea at bounding box center [506, 54] width 252 height 31
type textarea "Prebooking"
click at [432, 257] on input "text" at bounding box center [433, 264] width 76 height 14
select select "7"
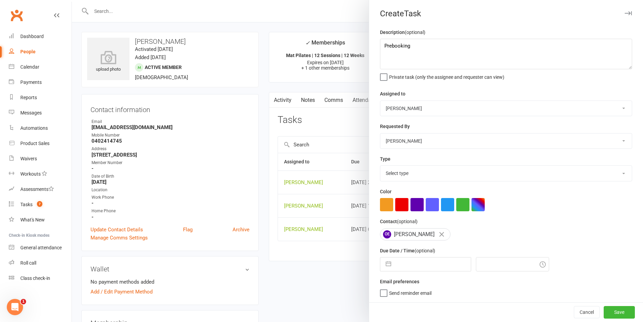
select select "2025"
select select "8"
select select "2025"
select select "9"
select select "2025"
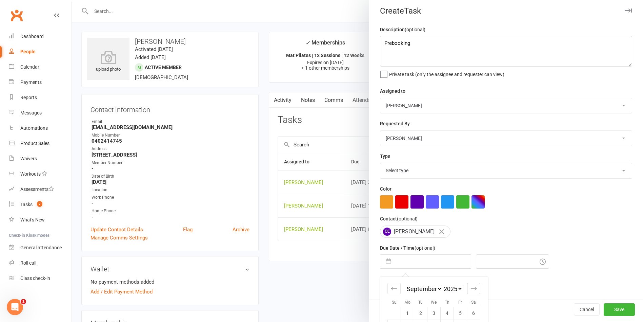
click at [472, 291] on icon "Move forward to switch to the next month." at bounding box center [474, 288] width 6 height 6
select select "10"
select select "2025"
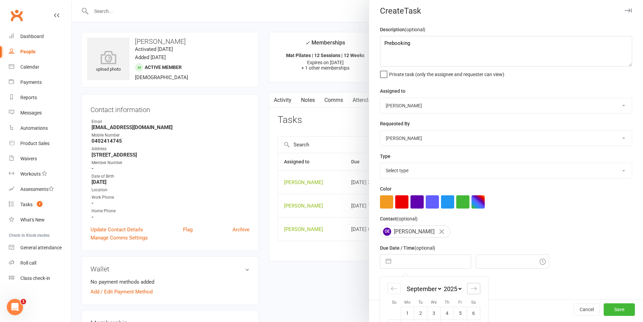
select select "11"
select select "2025"
select select "2026"
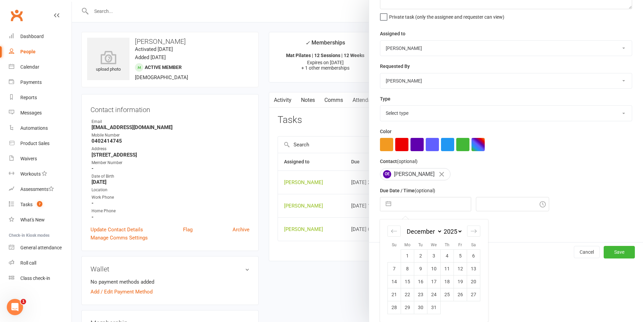
scroll to position [63, 0]
click at [417, 284] on td "16" at bounding box center [420, 281] width 13 height 13
type input "16 Dec 2025"
type input "9:15am"
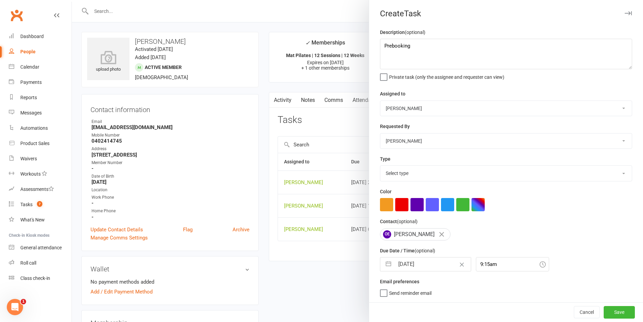
scroll to position [3, 0]
click at [407, 171] on select "Select type Available sessions for continuing semis Bulk session change Catch-u…" at bounding box center [507, 173] width 252 height 15
select select "30853"
click at [381, 166] on select "Select type Available sessions for continuing semis Bulk session change Catch-u…" at bounding box center [507, 173] width 252 height 15
click at [605, 307] on button "Save" at bounding box center [619, 312] width 31 height 12
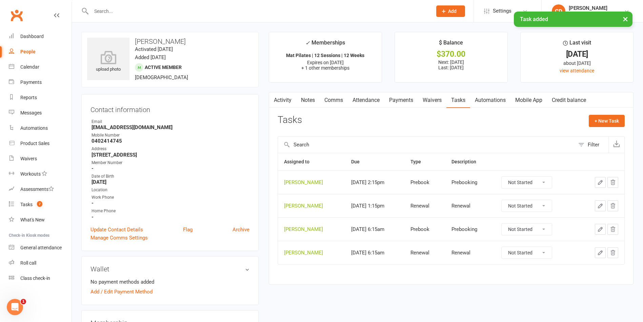
click at [525, 182] on select "Not Started In Progress Waiting Complete" at bounding box center [527, 182] width 50 height 12
click at [507, 176] on select "Not Started In Progress Waiting Complete" at bounding box center [527, 182] width 50 height 12
select select "unstarted"
drag, startPoint x: 207, startPoint y: 40, endPoint x: 134, endPoint y: 40, distance: 73.3
click at [134, 40] on h3 "Oriana Edwards" at bounding box center [170, 41] width 166 height 7
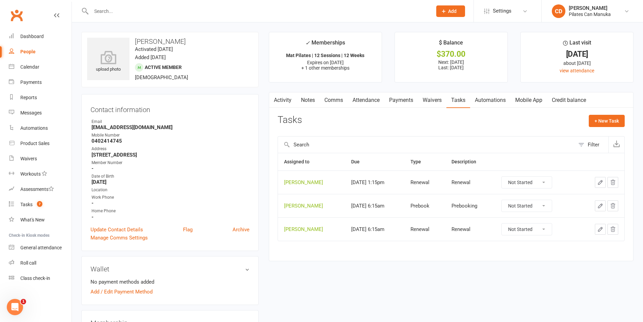
copy h3 "Oriana Edwards"
click at [224, 65] on div "upload photo Oriana Edwards Activated 29 April, 2024 Added 22 April, 2024 Activ…" at bounding box center [169, 59] width 177 height 55
click at [30, 203] on div "Tasks" at bounding box center [26, 203] width 12 height 5
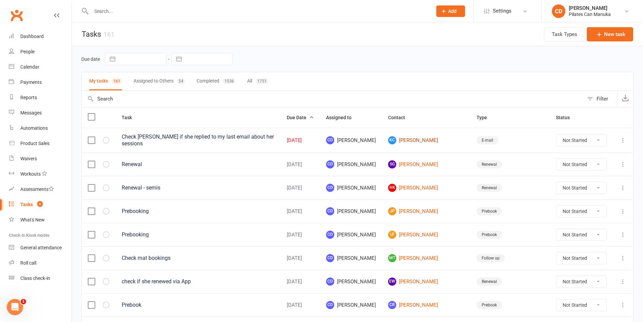
click at [443, 139] on link "KC Kylie Carn" at bounding box center [426, 140] width 76 height 8
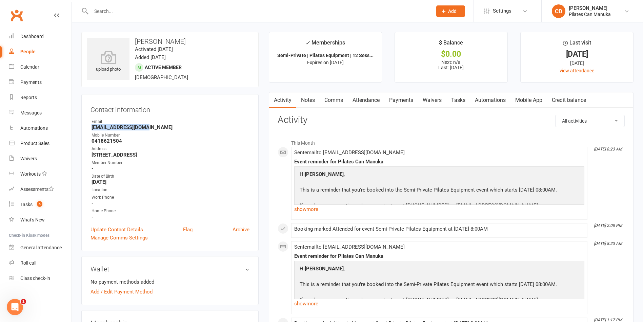
drag, startPoint x: 156, startPoint y: 127, endPoint x: 80, endPoint y: 128, distance: 75.6
copy strong "kcarn@bigpond.net.au"
click at [369, 99] on link "Attendance" at bounding box center [366, 100] width 37 height 16
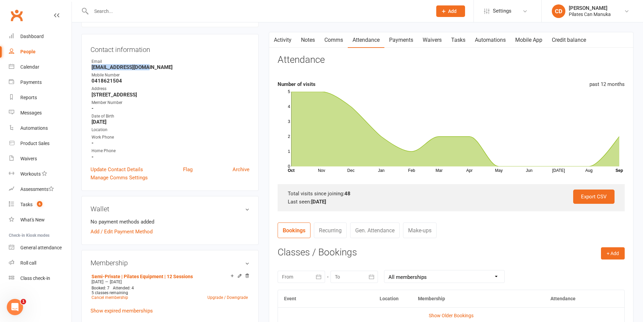
scroll to position [51, 0]
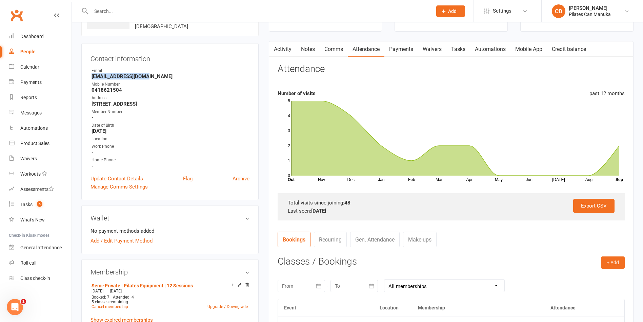
click at [465, 48] on link "Tasks" at bounding box center [459, 49] width 24 height 16
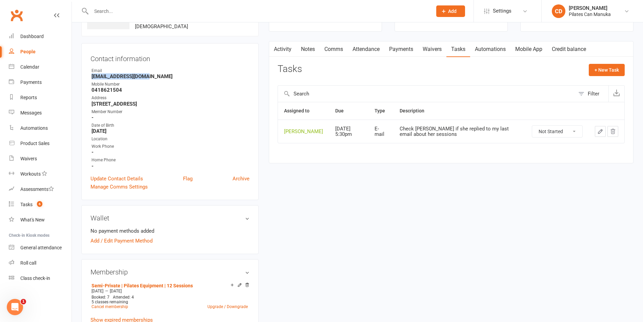
click at [598, 132] on icon "button" at bounding box center [601, 131] width 6 height 6
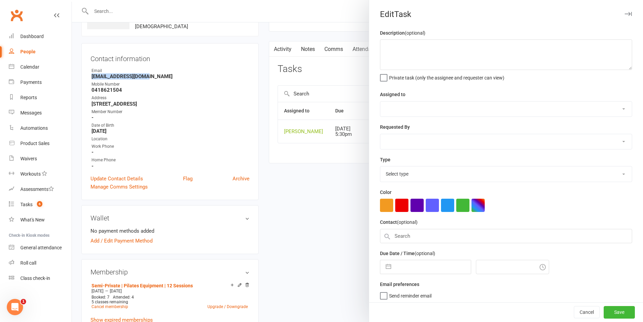
type textarea "Check Kylie if she replied to my last email about her sessions"
select select "49925"
type input "16 Sep 2025"
type input "7:30pm"
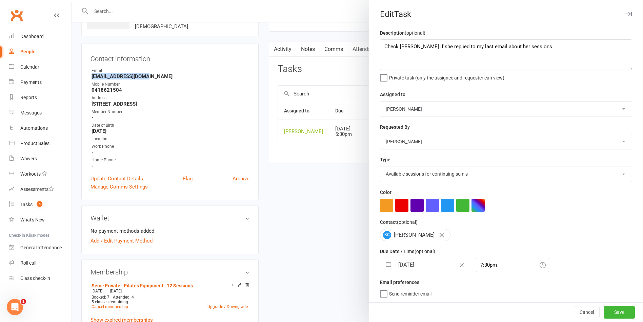
select select "28579"
click at [428, 264] on input "16 Sep 2025" at bounding box center [433, 265] width 76 height 14
select select "7"
select select "2025"
select select "8"
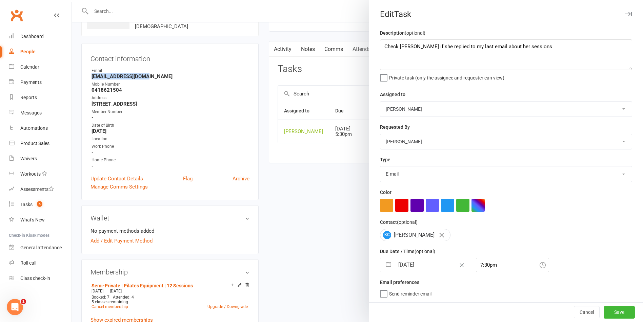
select select "2025"
select select "9"
select select "2025"
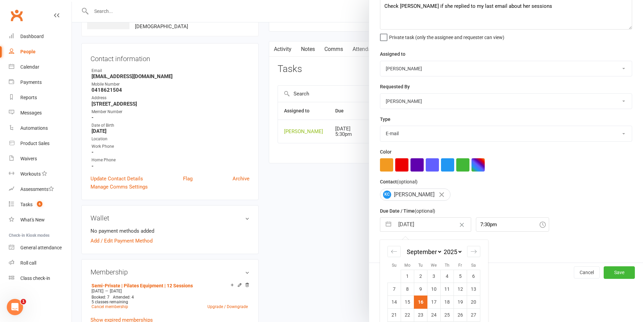
scroll to position [63, 0]
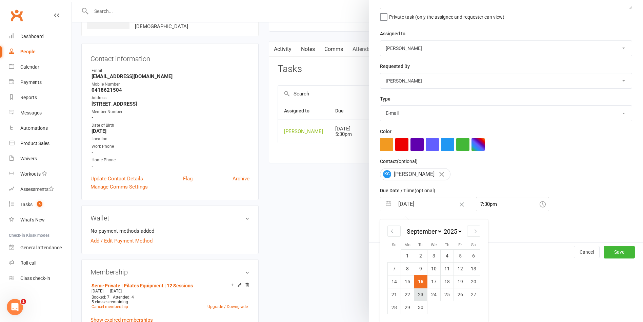
click at [418, 292] on td "23" at bounding box center [420, 294] width 13 height 13
type input "23 Sep 2025"
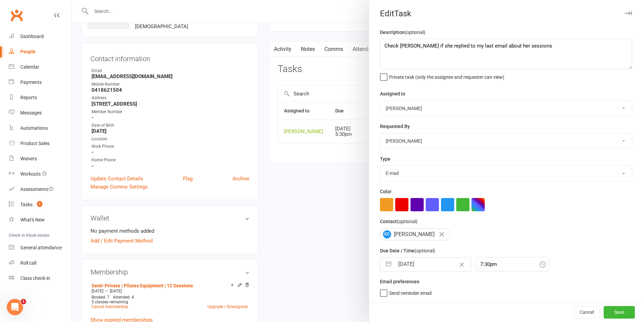
scroll to position [3, 0]
click at [604, 312] on button "Save" at bounding box center [619, 312] width 31 height 12
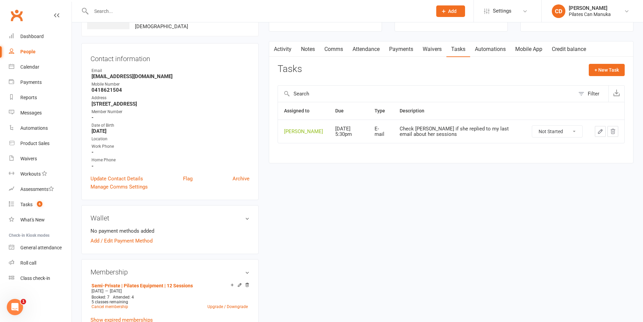
click at [385, 245] on div "upload photo Kylie Carn Activated 29 April, 2024 Added 22 April, 2024 Active me…" at bounding box center [357, 295] width 563 height 628
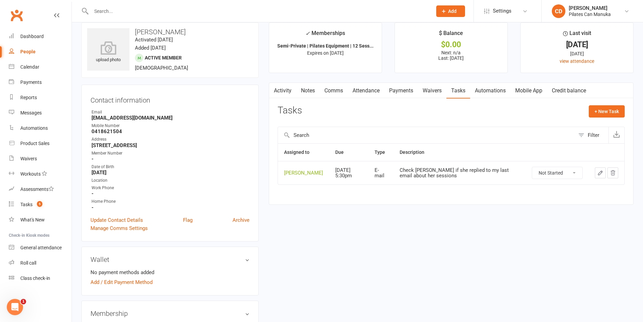
scroll to position [0, 0]
